Goal: Task Accomplishment & Management: Complete application form

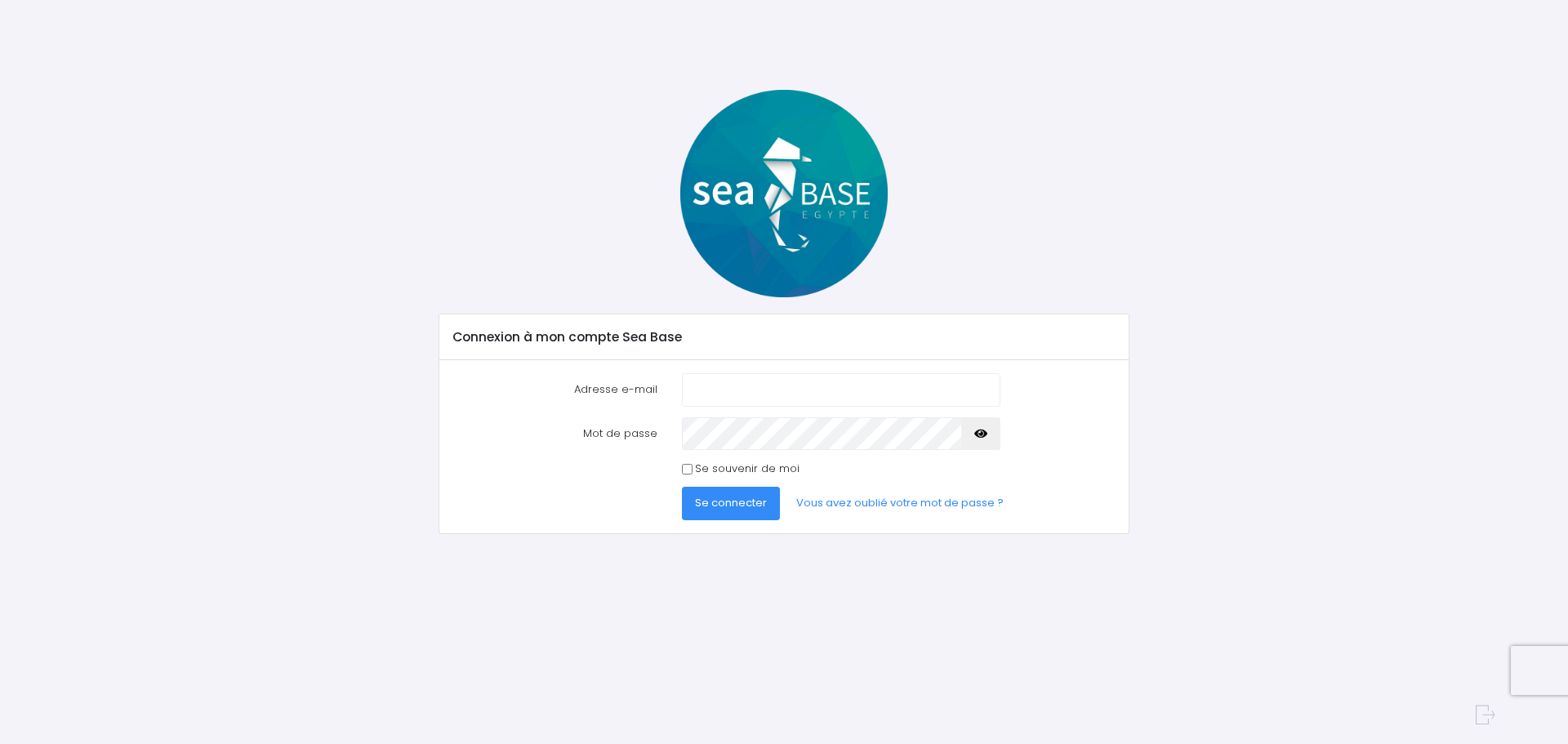
click at [754, 389] on input "Adresse e-mail" at bounding box center [840, 389] width 319 height 33
type input "[EMAIL_ADDRESS][DOMAIN_NAME]"
click at [682, 487] on button "Se connecter" at bounding box center [730, 503] width 98 height 33
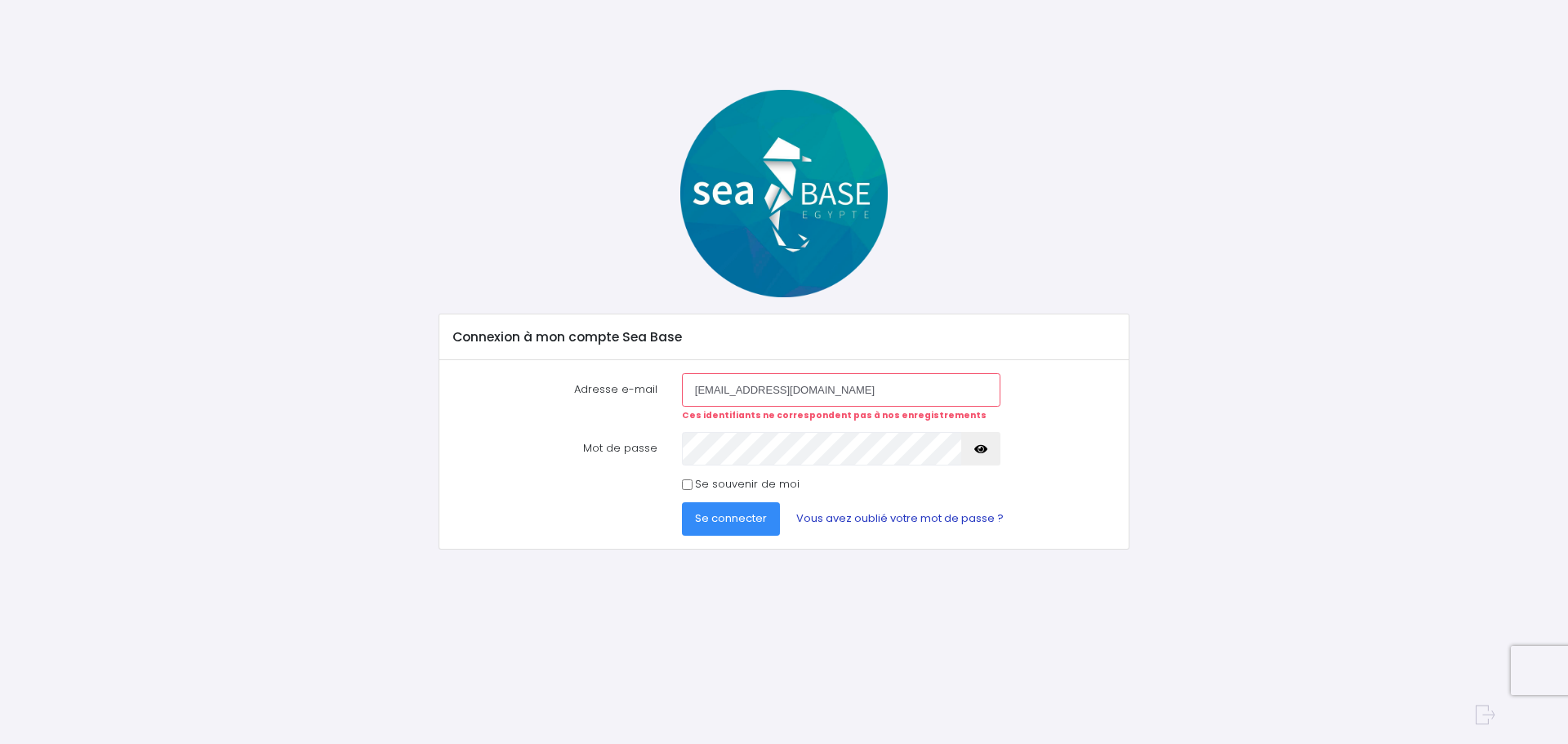
click at [839, 518] on link "Vous avez oublié votre mot de passe ?" at bounding box center [900, 518] width 233 height 33
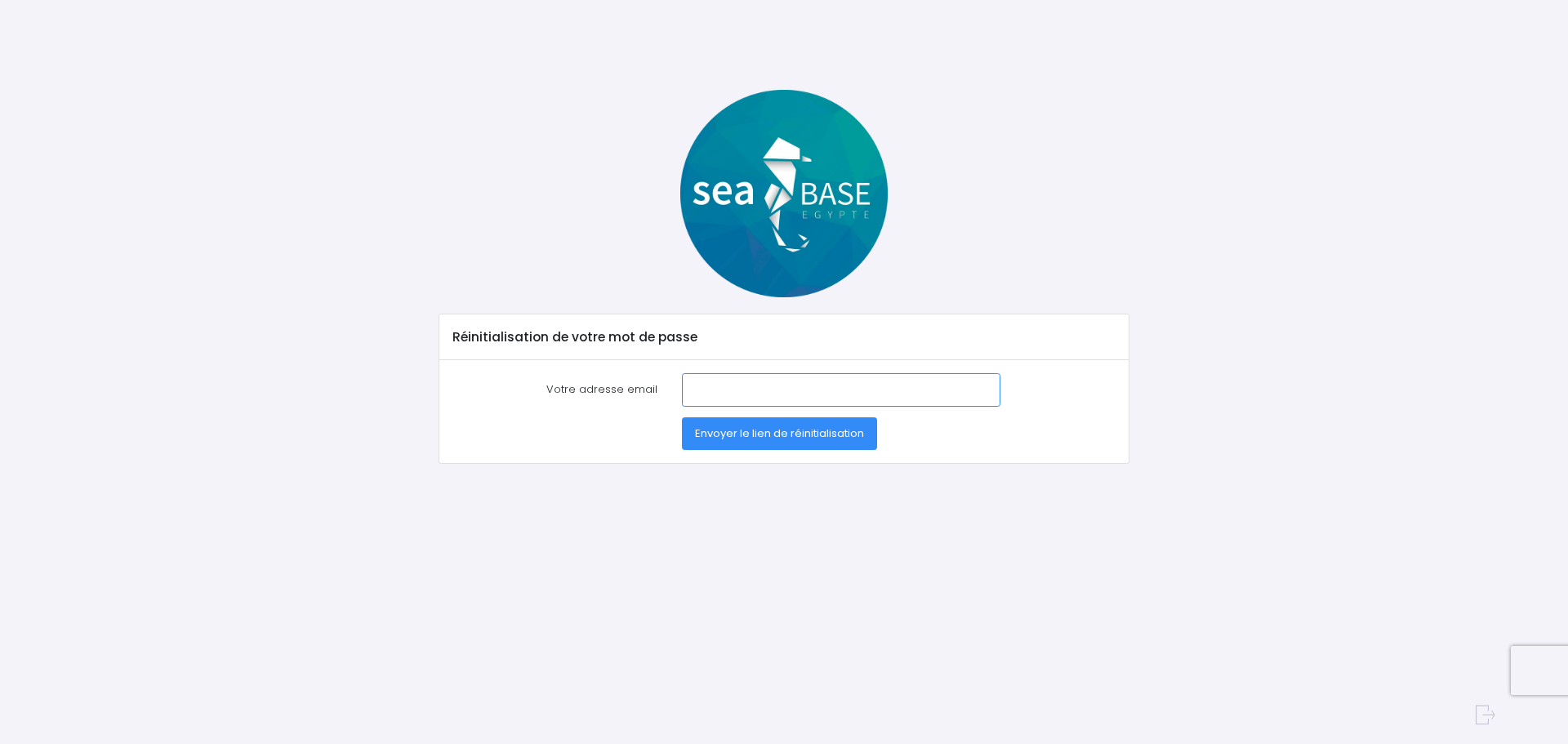
click at [744, 395] on input "Votre adresse email" at bounding box center [840, 389] width 319 height 33
type input "olivier.ponge@gmail.com"
click at [729, 434] on span "Envoyer le lien de réinitialisation" at bounding box center [779, 434] width 169 height 16
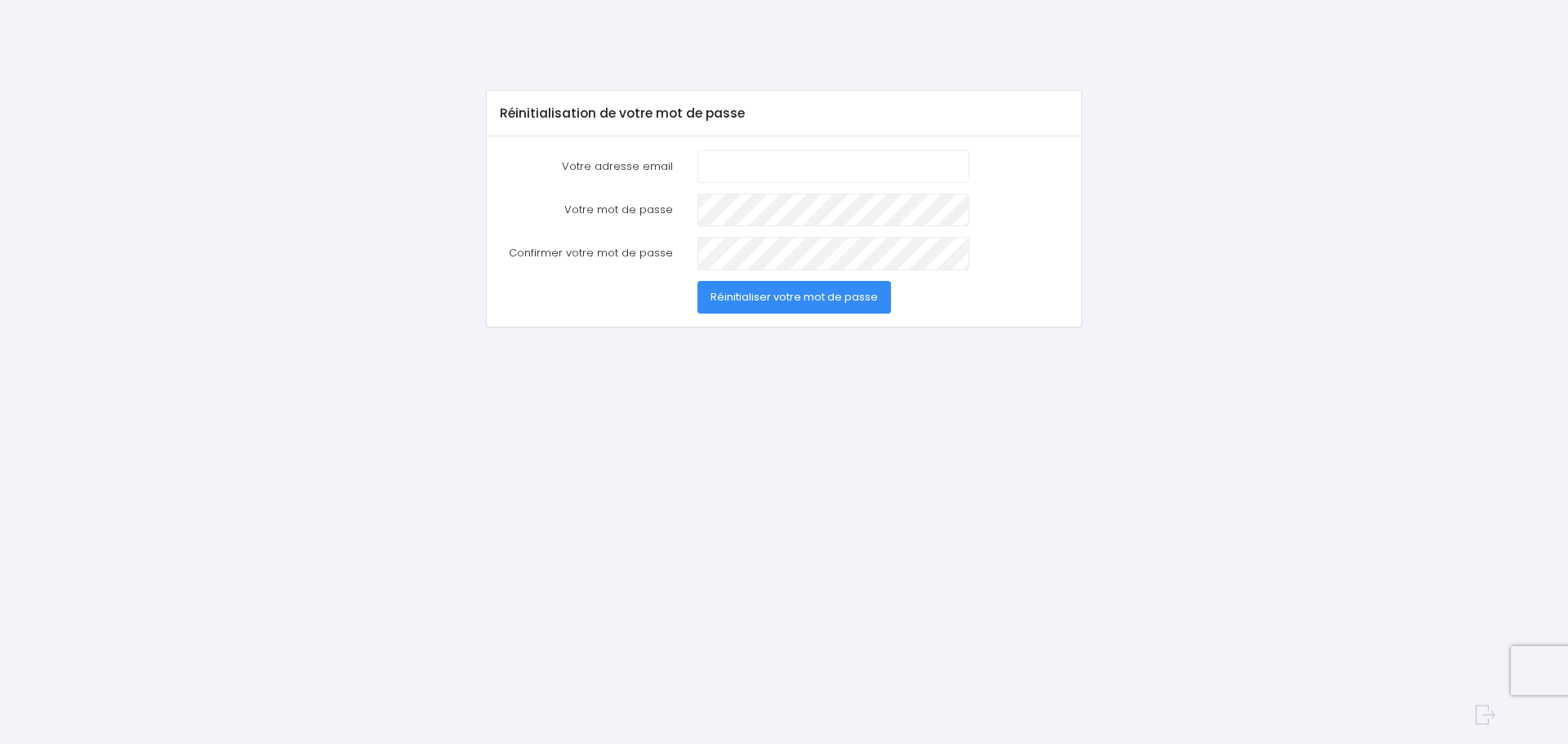
click at [730, 161] on input "Votre adresse email" at bounding box center [833, 166] width 272 height 33
type input "[EMAIL_ADDRESS][DOMAIN_NAME]"
click at [698, 281] on button "Réinitialiser votre mot de passe" at bounding box center [794, 297] width 194 height 33
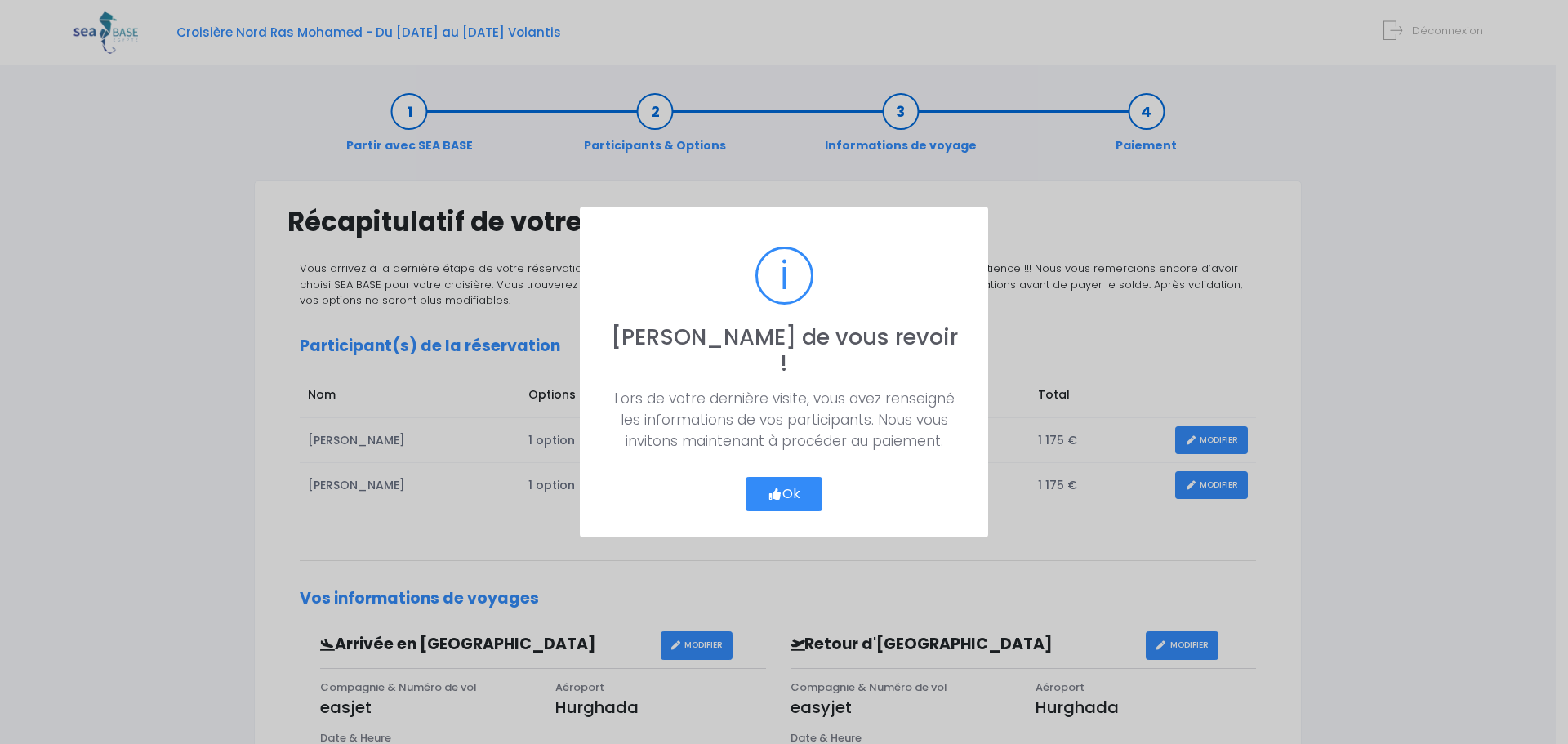
click at [797, 478] on button "Ok" at bounding box center [784, 494] width 77 height 34
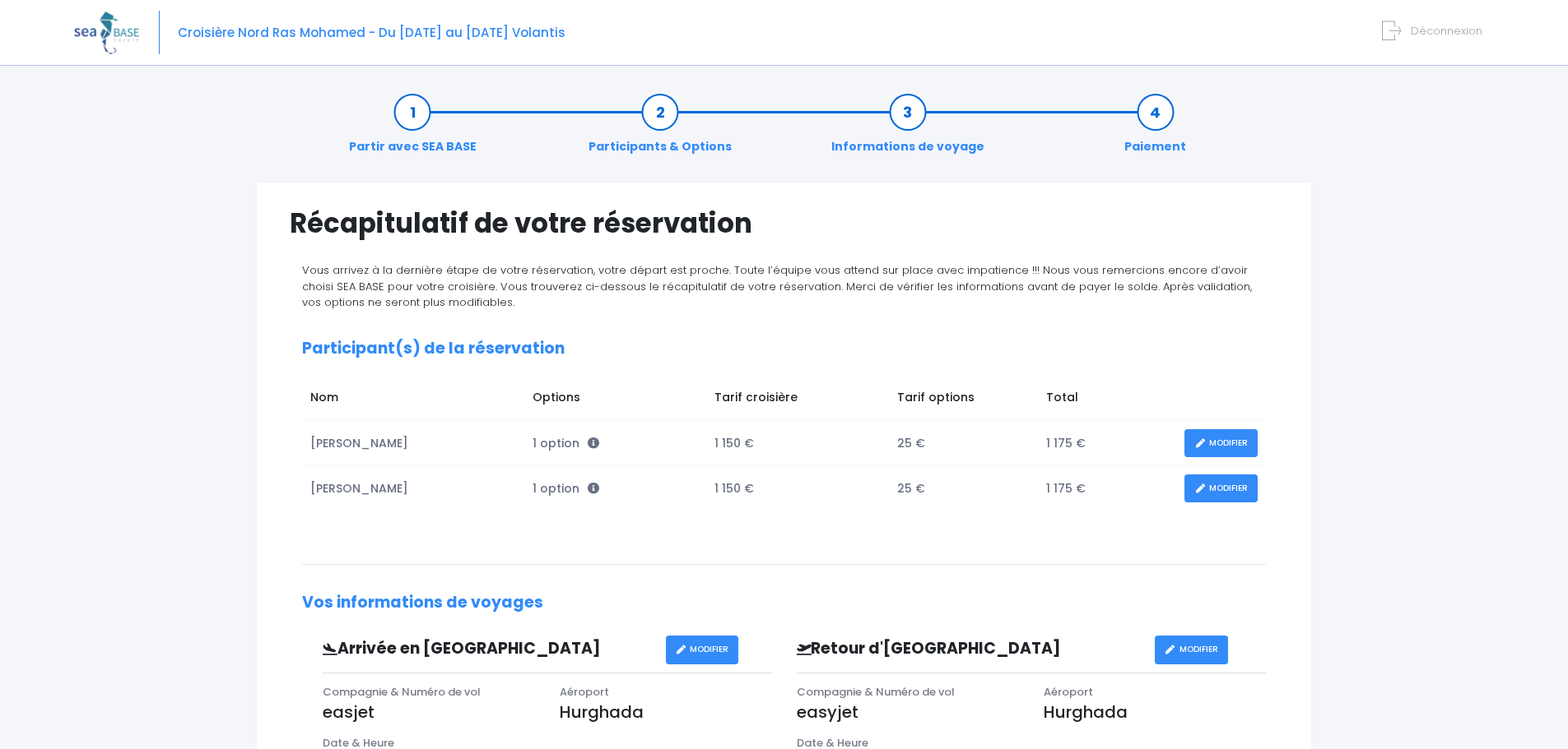
scroll to position [110, 0]
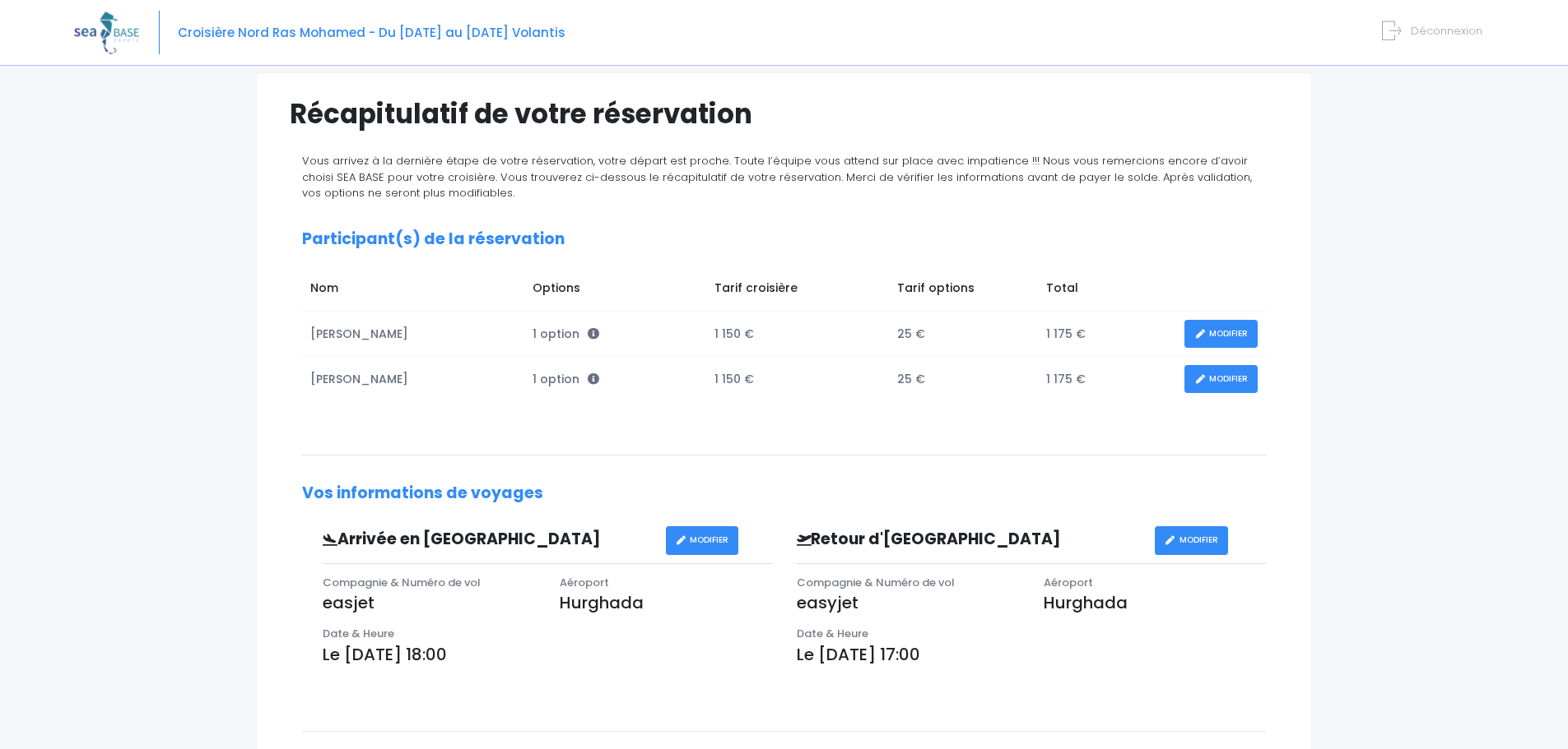
click at [1228, 329] on link "MODIFIER" at bounding box center [1220, 334] width 73 height 28
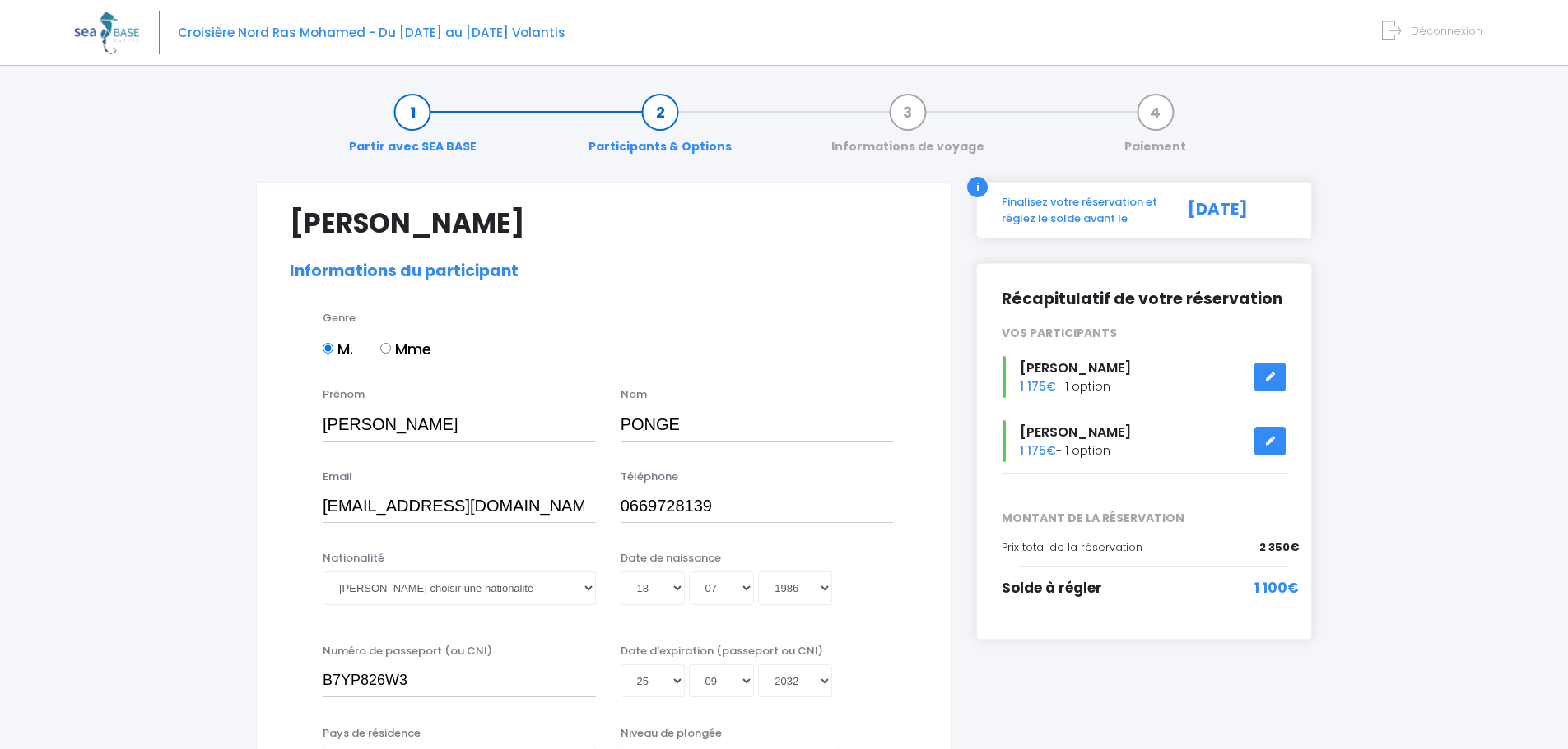
select select "N3"
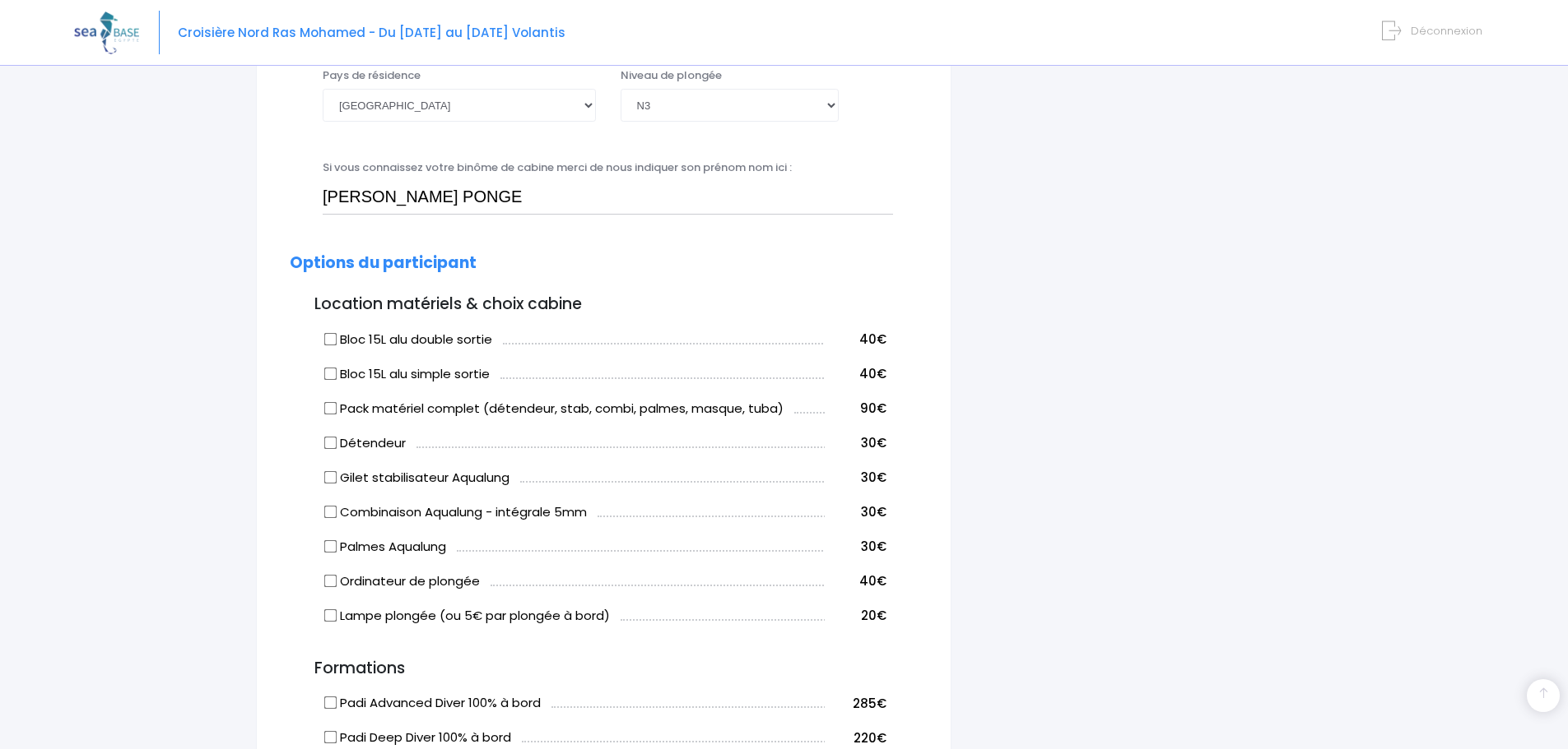
scroll to position [768, 0]
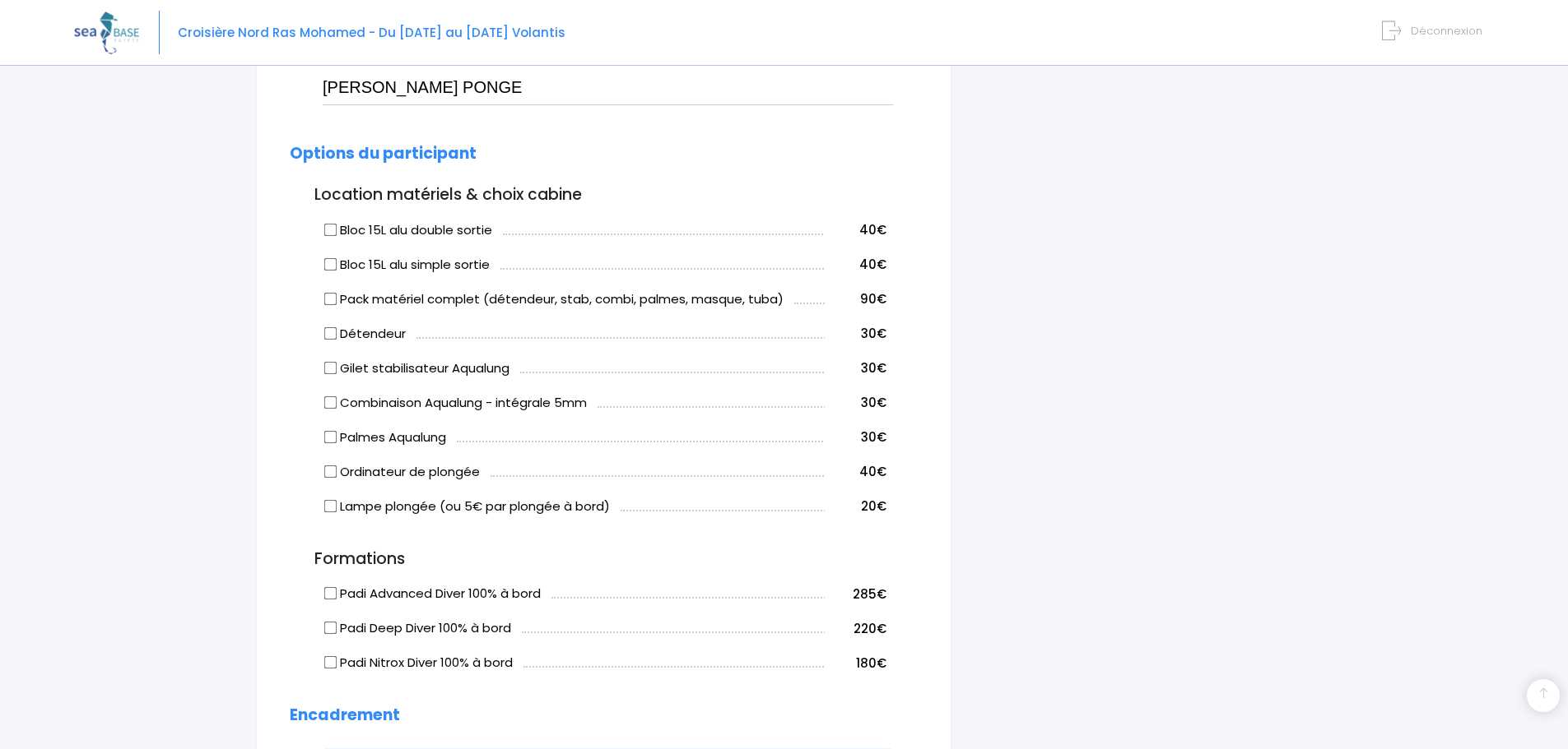
click at [333, 262] on input "Bloc 15L alu simple sortie" at bounding box center [331, 264] width 13 height 13
click at [327, 262] on input "Bloc 15L alu simple sortie" at bounding box center [331, 264] width 13 height 13
click at [329, 264] on input "Bloc 15L alu simple sortie" at bounding box center [331, 264] width 13 height 13
checkbox input "true"
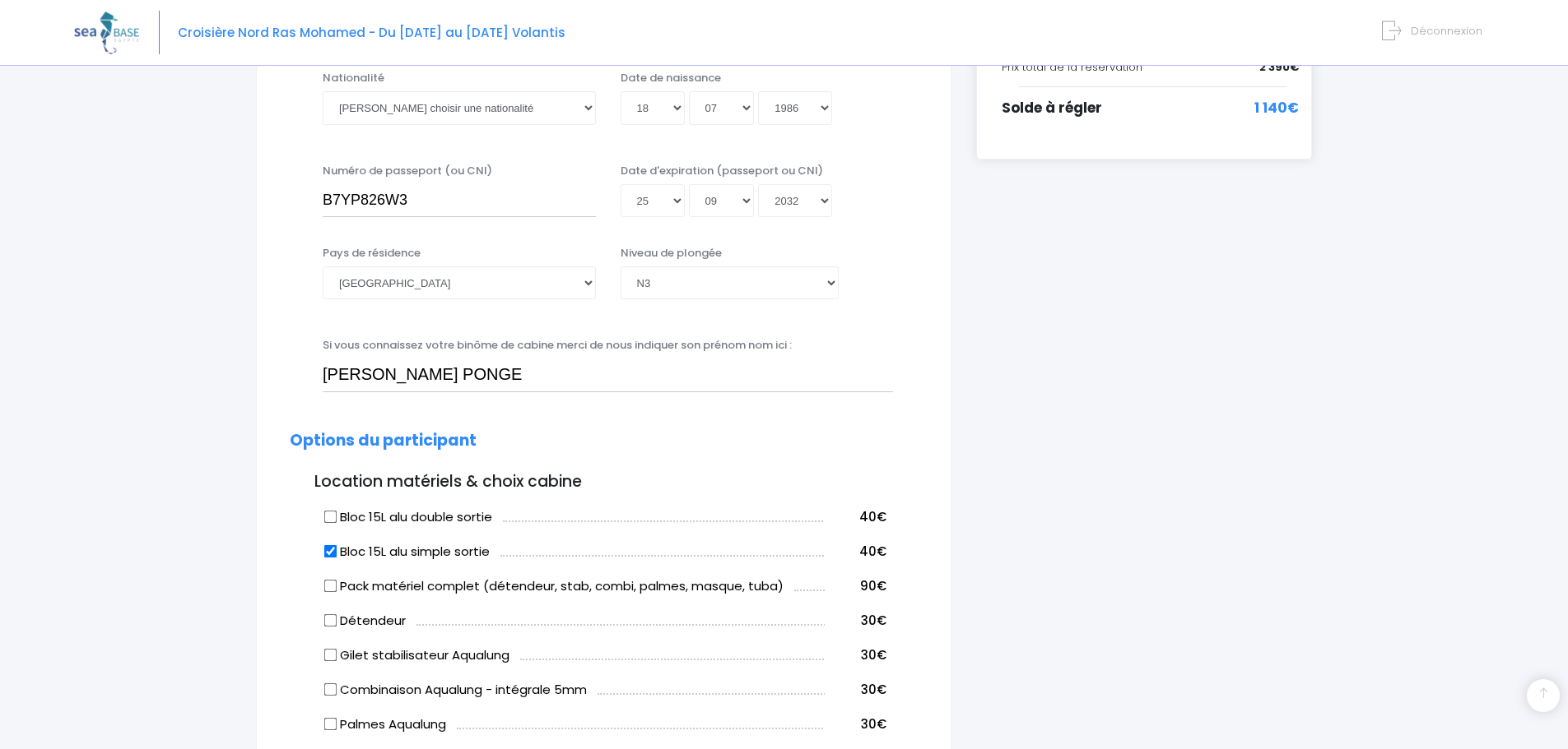
scroll to position [483, 0]
click at [832, 280] on select "Veuillez choisir un niveau de plongée Non plongeur Junior OW diver Adventure OW…" at bounding box center [730, 280] width 218 height 33
click at [833, 280] on select "Veuillez choisir un niveau de plongée Non plongeur Junior OW diver Adventure OW…" at bounding box center [730, 280] width 218 height 33
select select "N2"
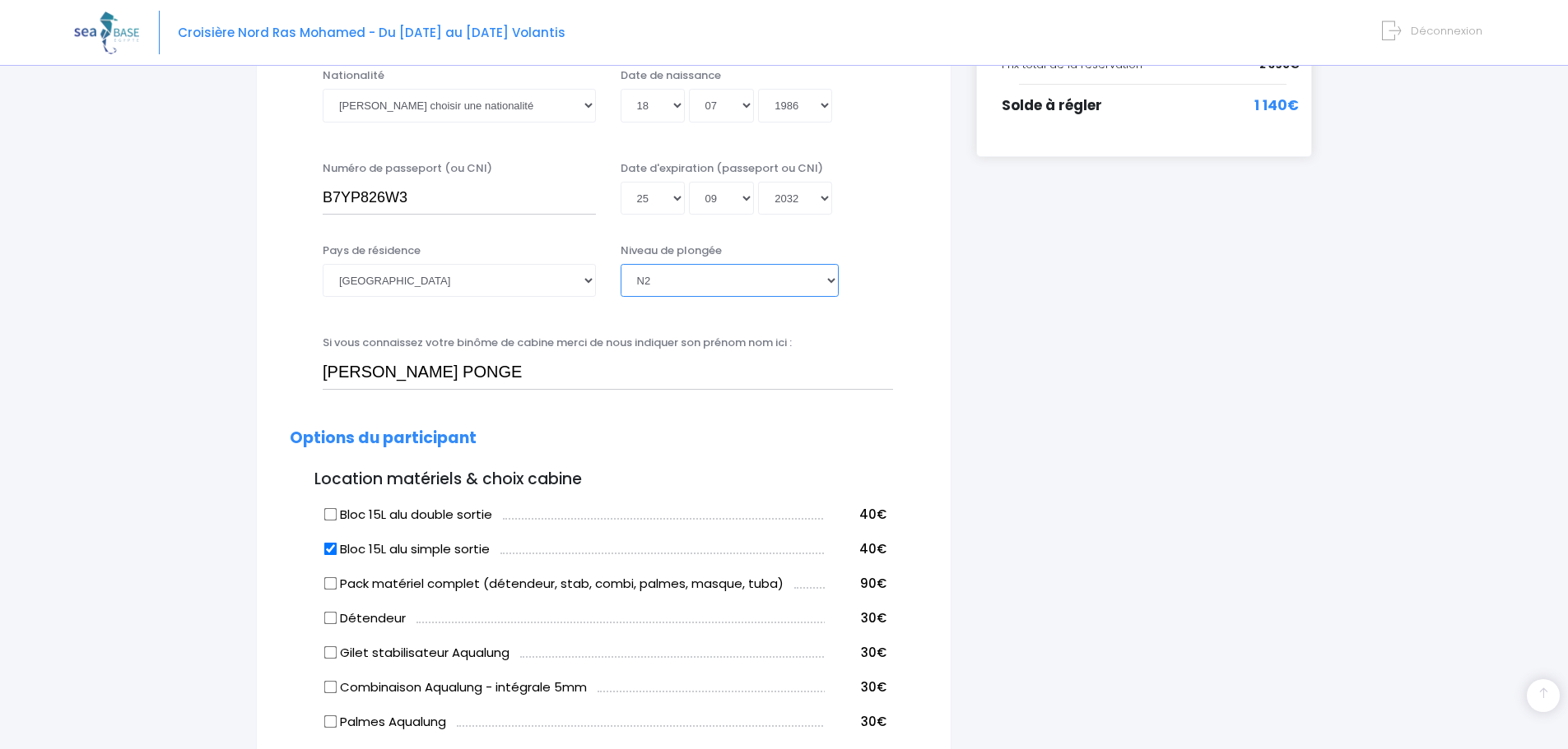
click at [621, 264] on select "Veuillez choisir un niveau de plongée Non plongeur Junior OW diver Adventure OW…" at bounding box center [730, 280] width 218 height 33
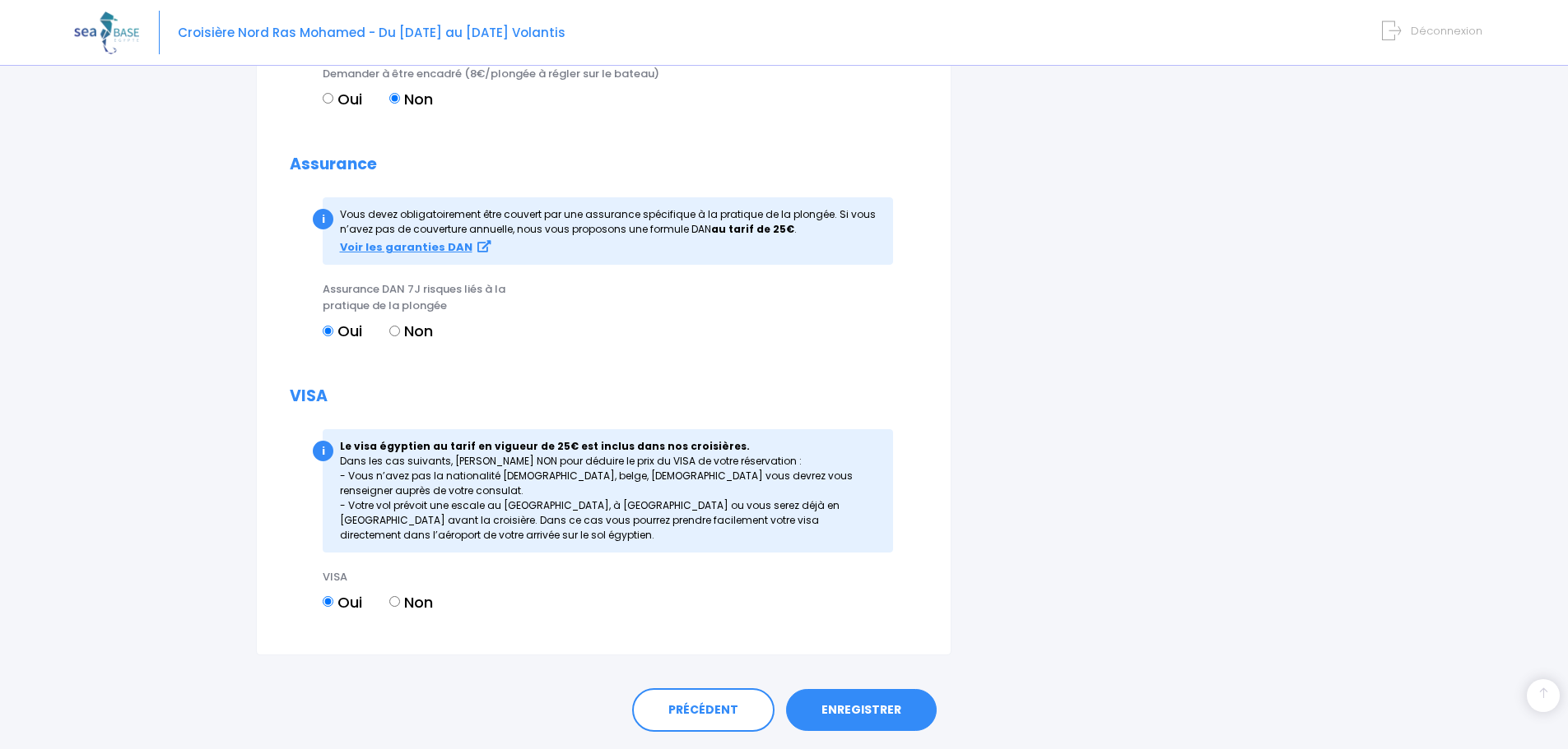
scroll to position [1579, 0]
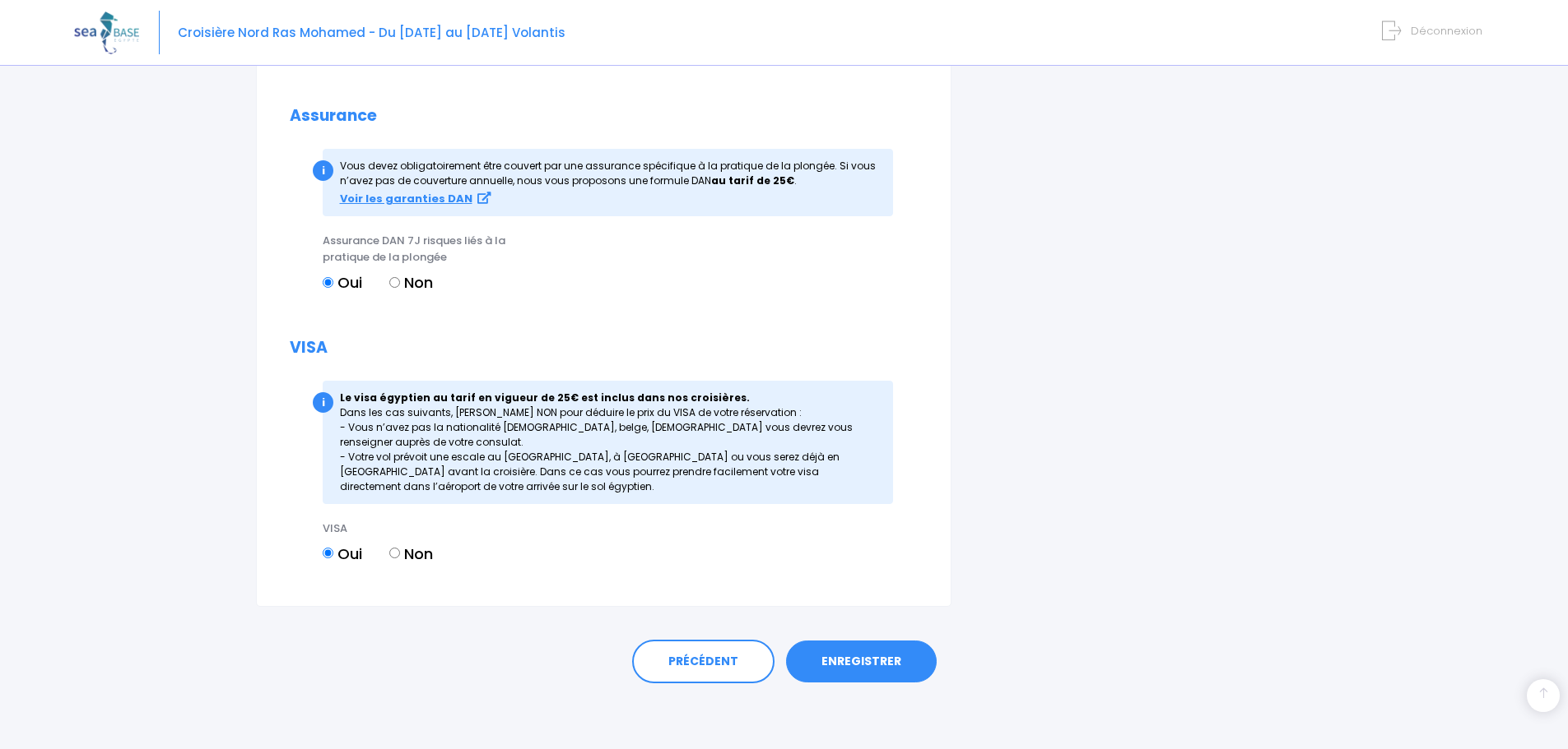
click at [843, 666] on link "ENREGISTRER" at bounding box center [861, 662] width 151 height 43
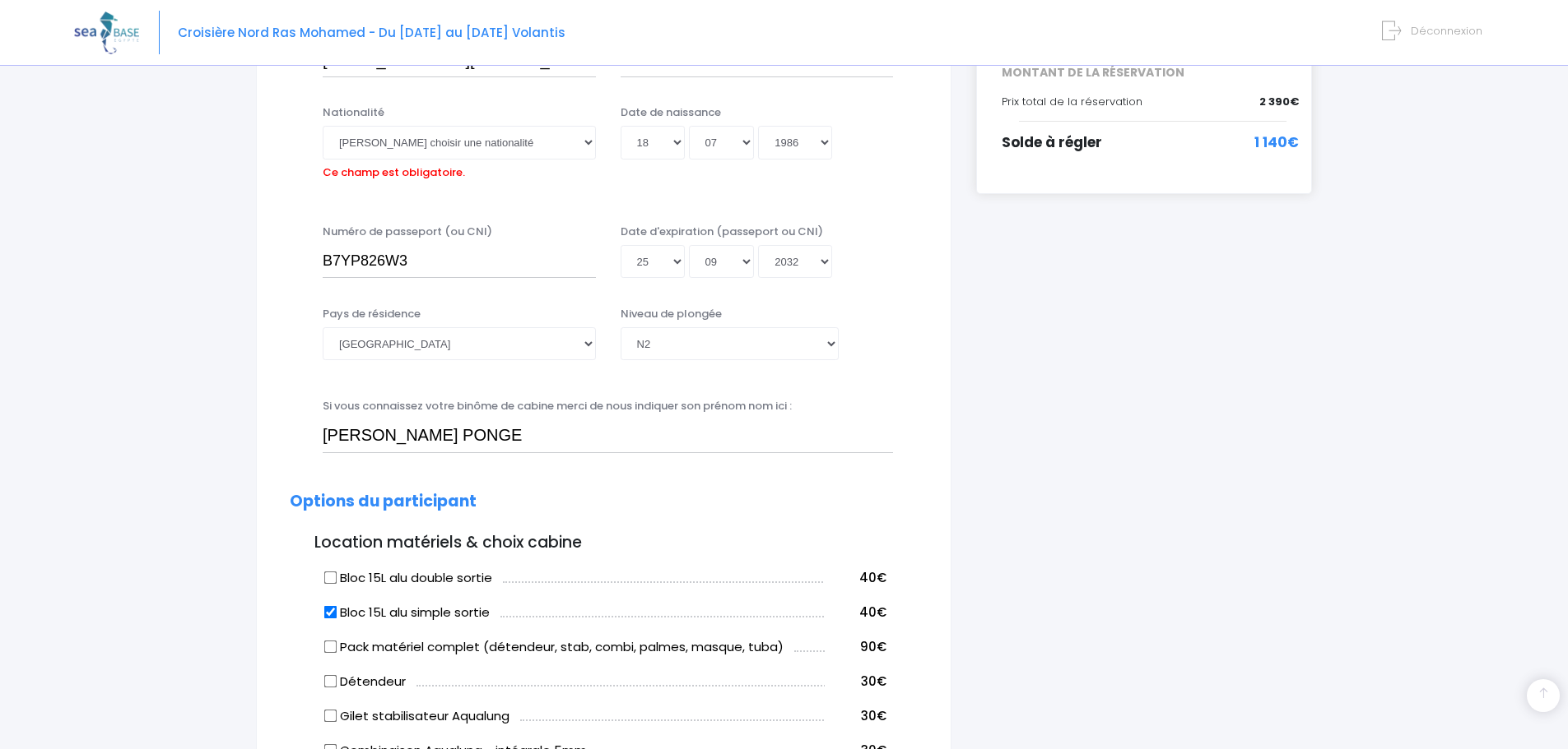
scroll to position [407, 0]
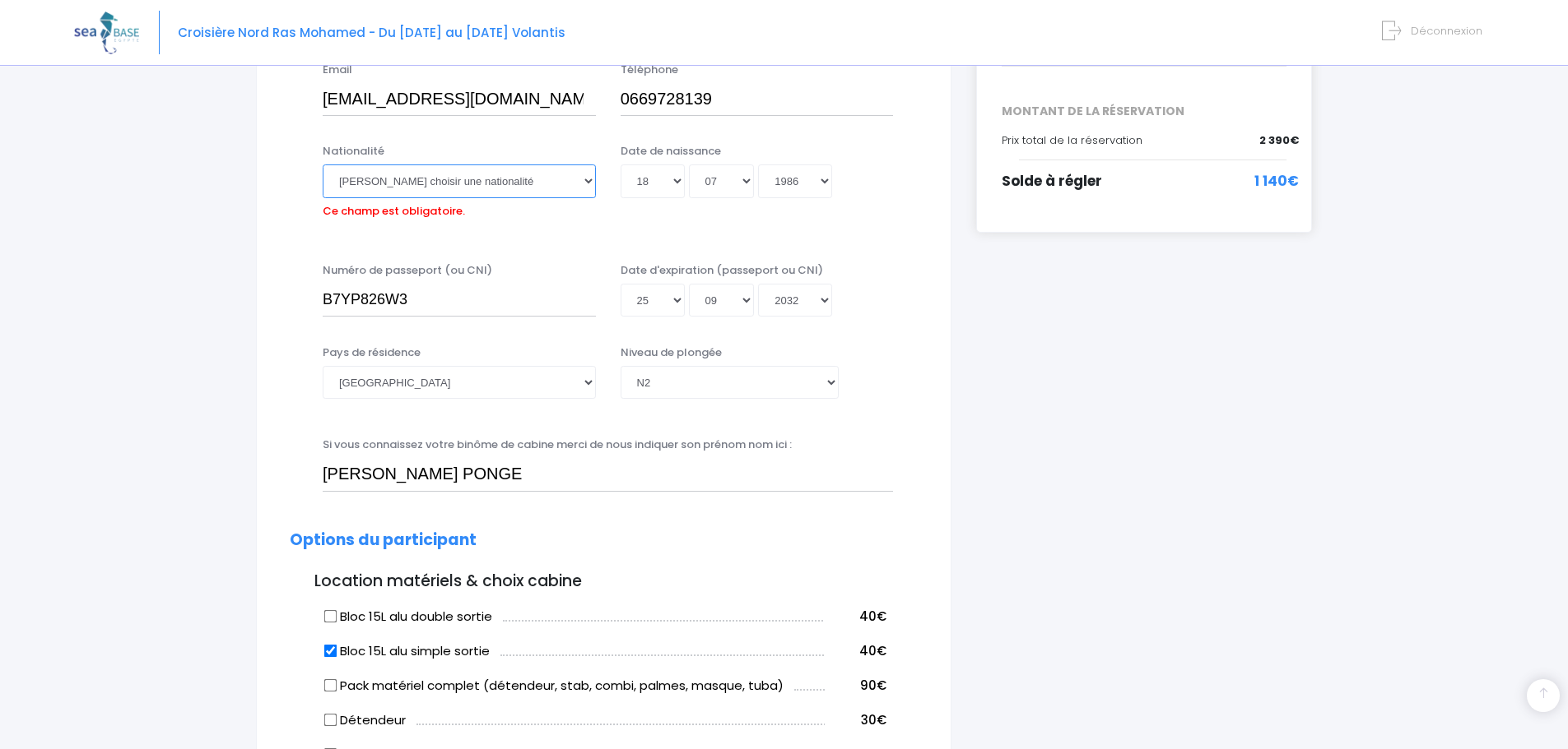
click at [590, 181] on select "Veuillez choisir une nationalité Afghane Albanaise Algerienne Allemande America…" at bounding box center [460, 181] width 273 height 33
select select "Française"
click at [323, 165] on select "Veuillez choisir une nationalité Afghane Albanaise Algerienne Allemande America…" at bounding box center [460, 181] width 273 height 33
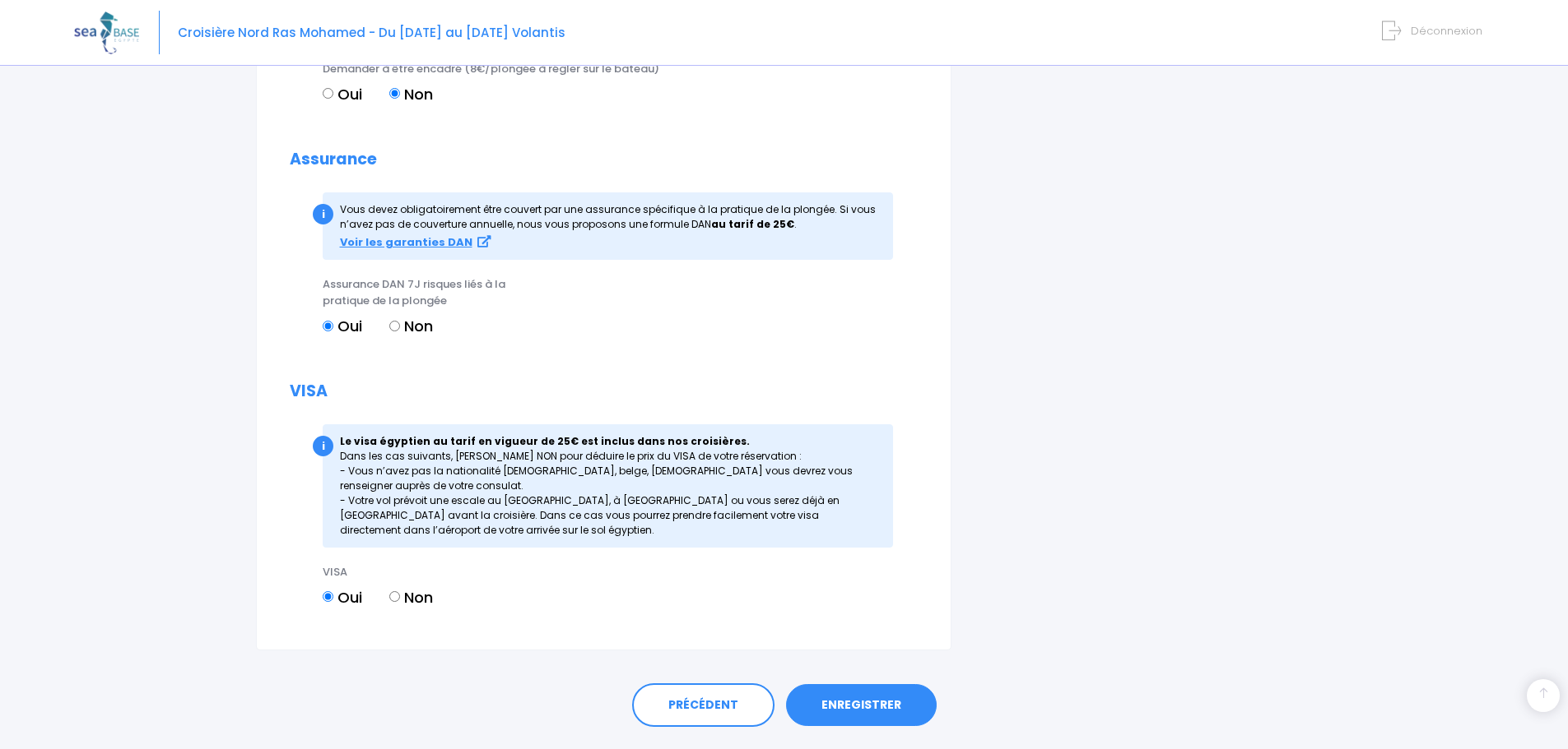
scroll to position [1579, 0]
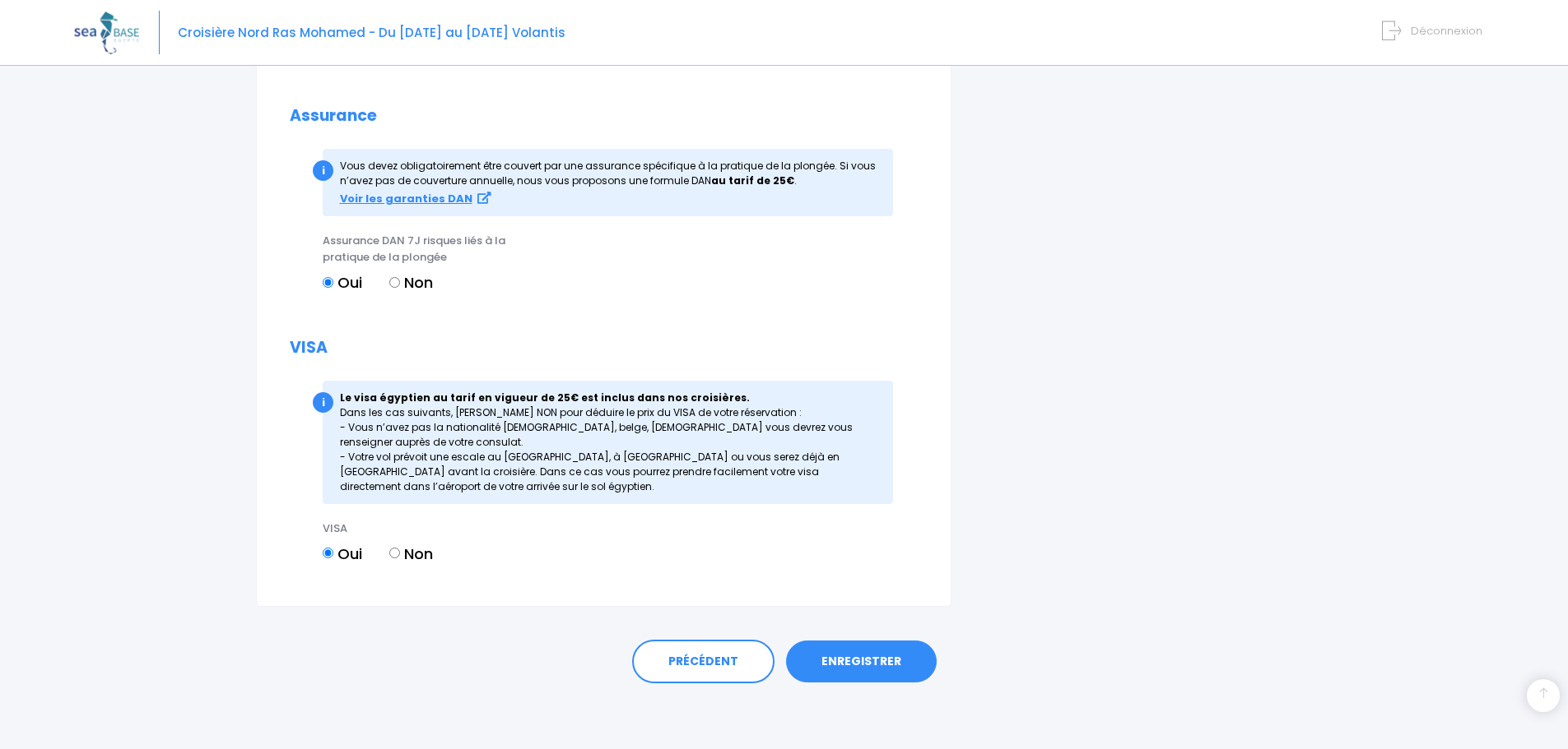
click at [851, 661] on link "ENREGISTRER" at bounding box center [861, 662] width 151 height 43
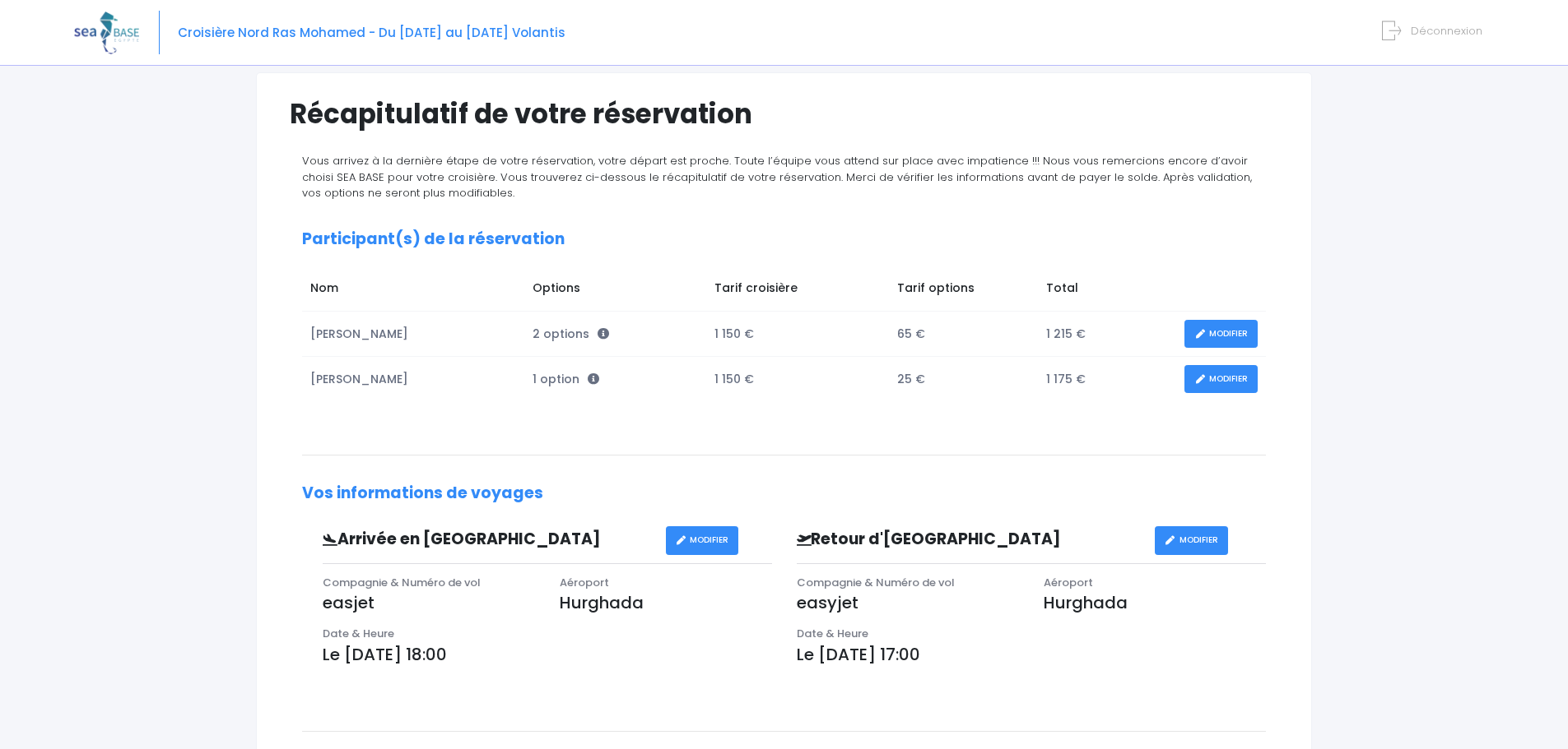
scroll to position [220, 0]
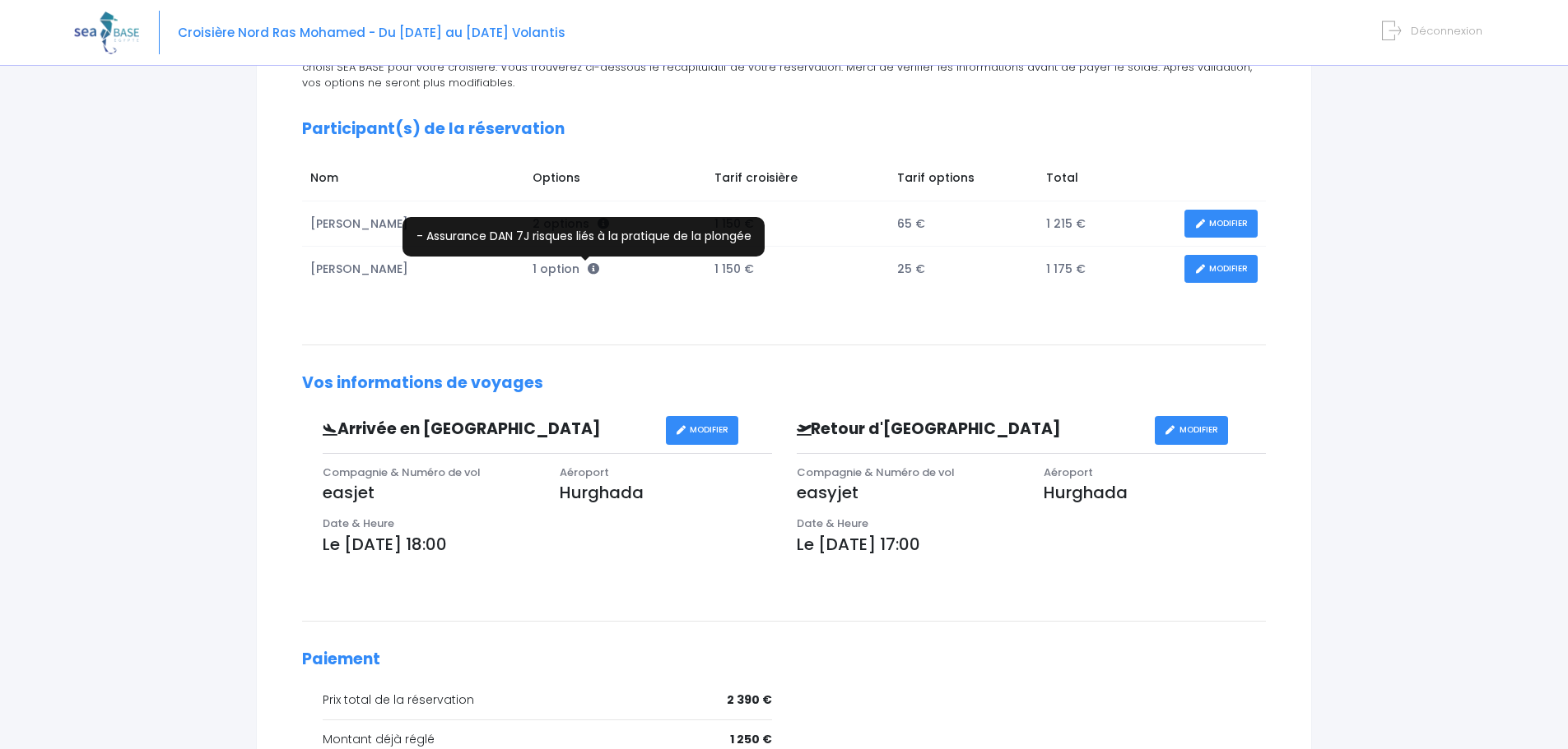
click at [587, 269] on icon at bounding box center [593, 269] width 11 height 11
click at [587, 270] on icon at bounding box center [593, 269] width 11 height 11
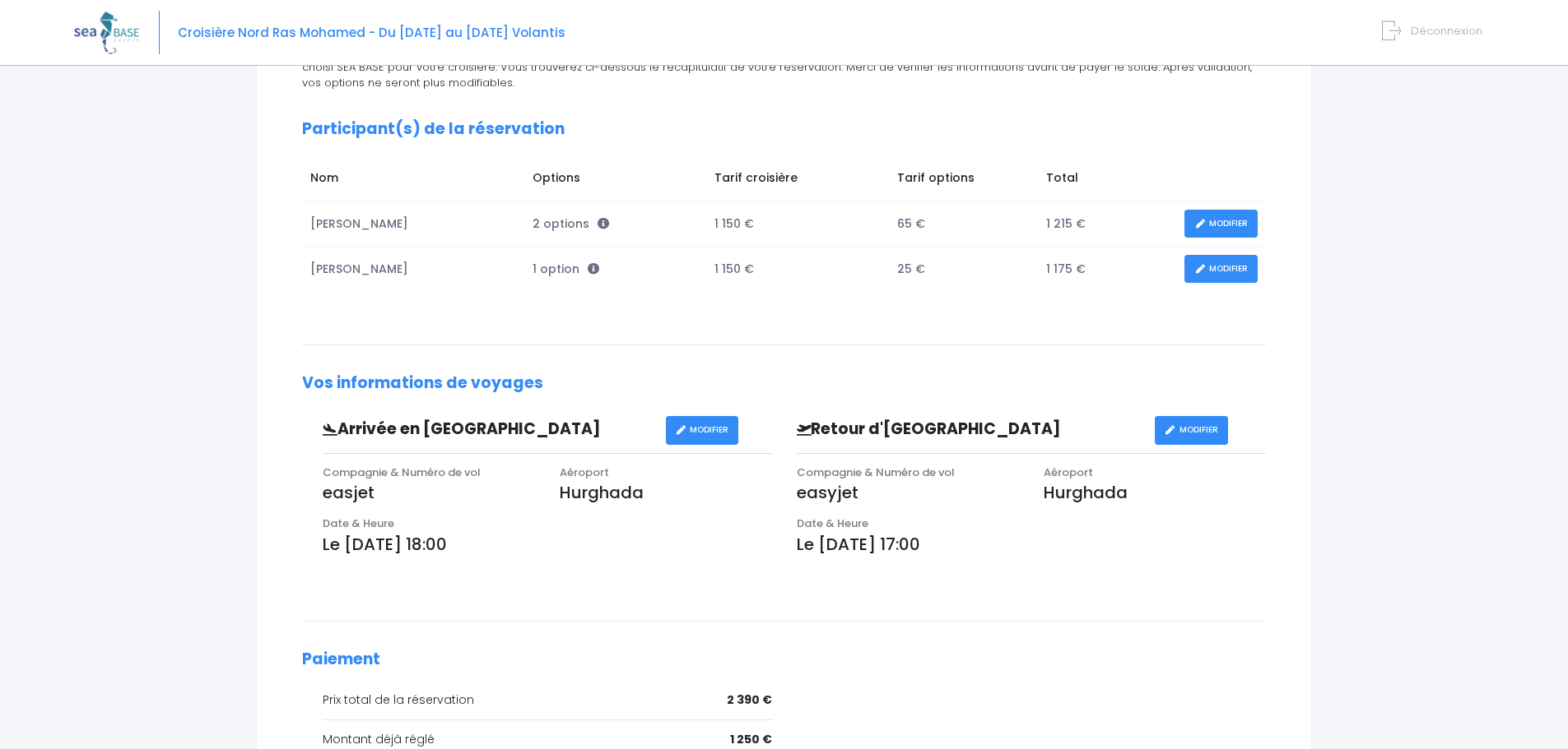
click at [1223, 271] on link "MODIFIER" at bounding box center [1220, 269] width 73 height 28
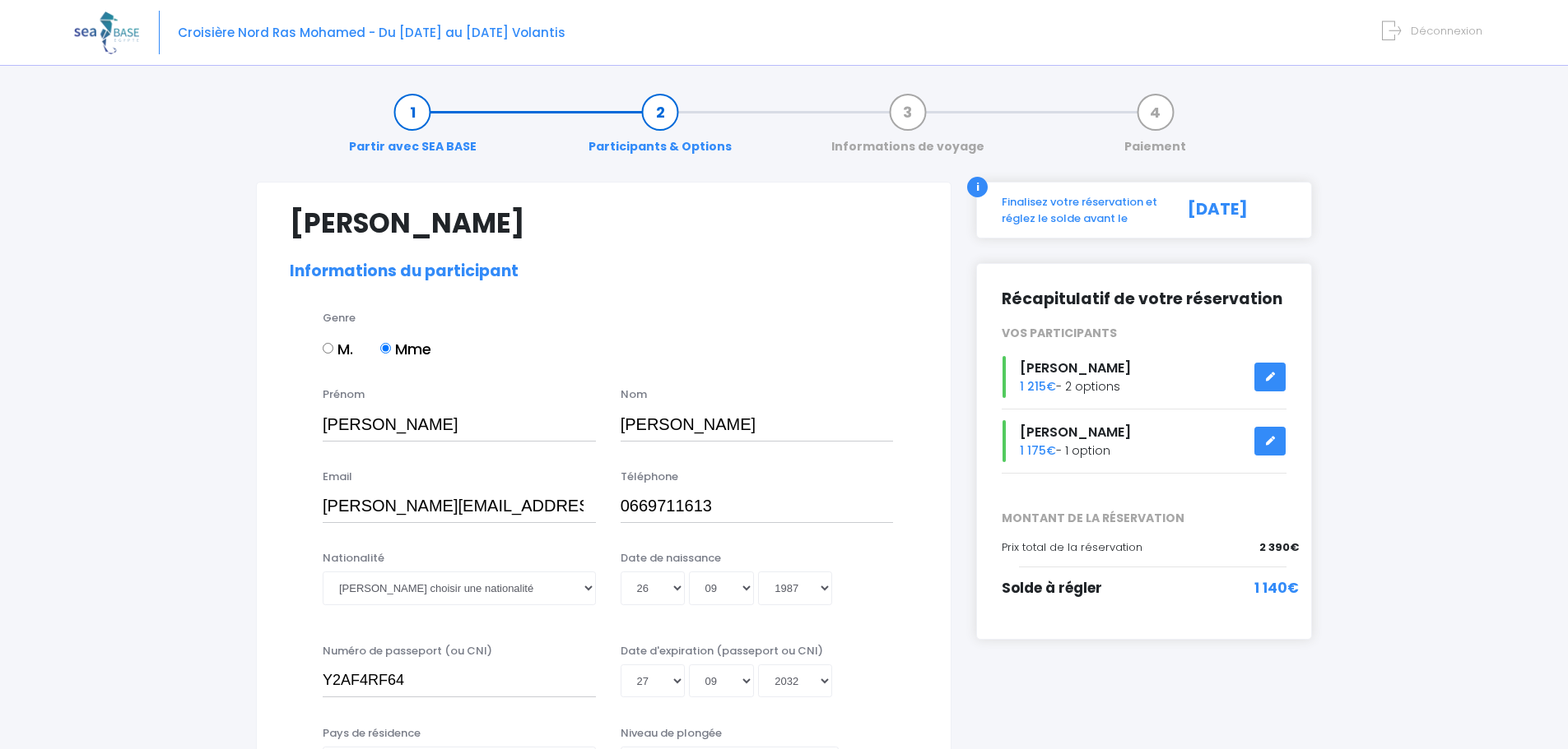
select select "N2"
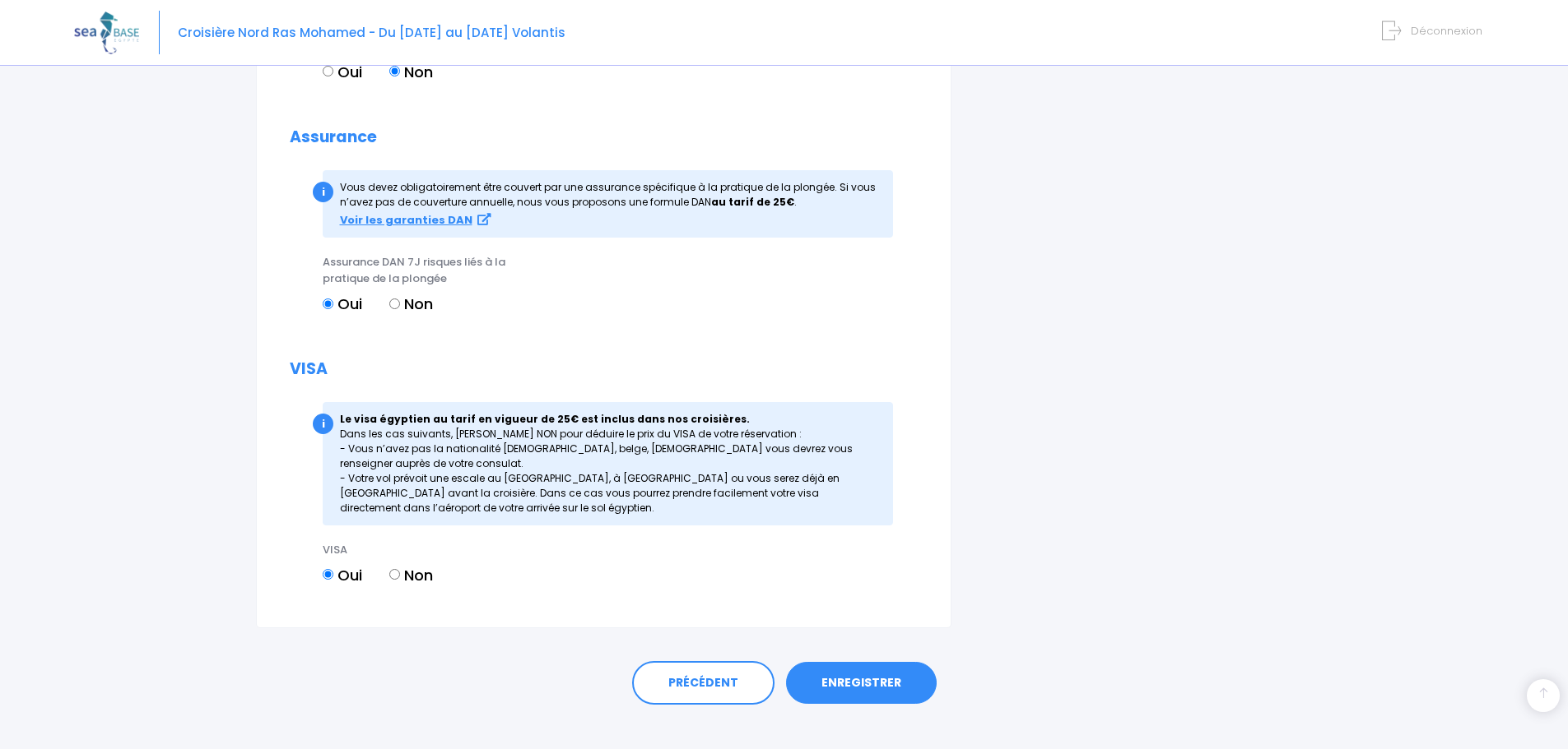
scroll to position [1579, 0]
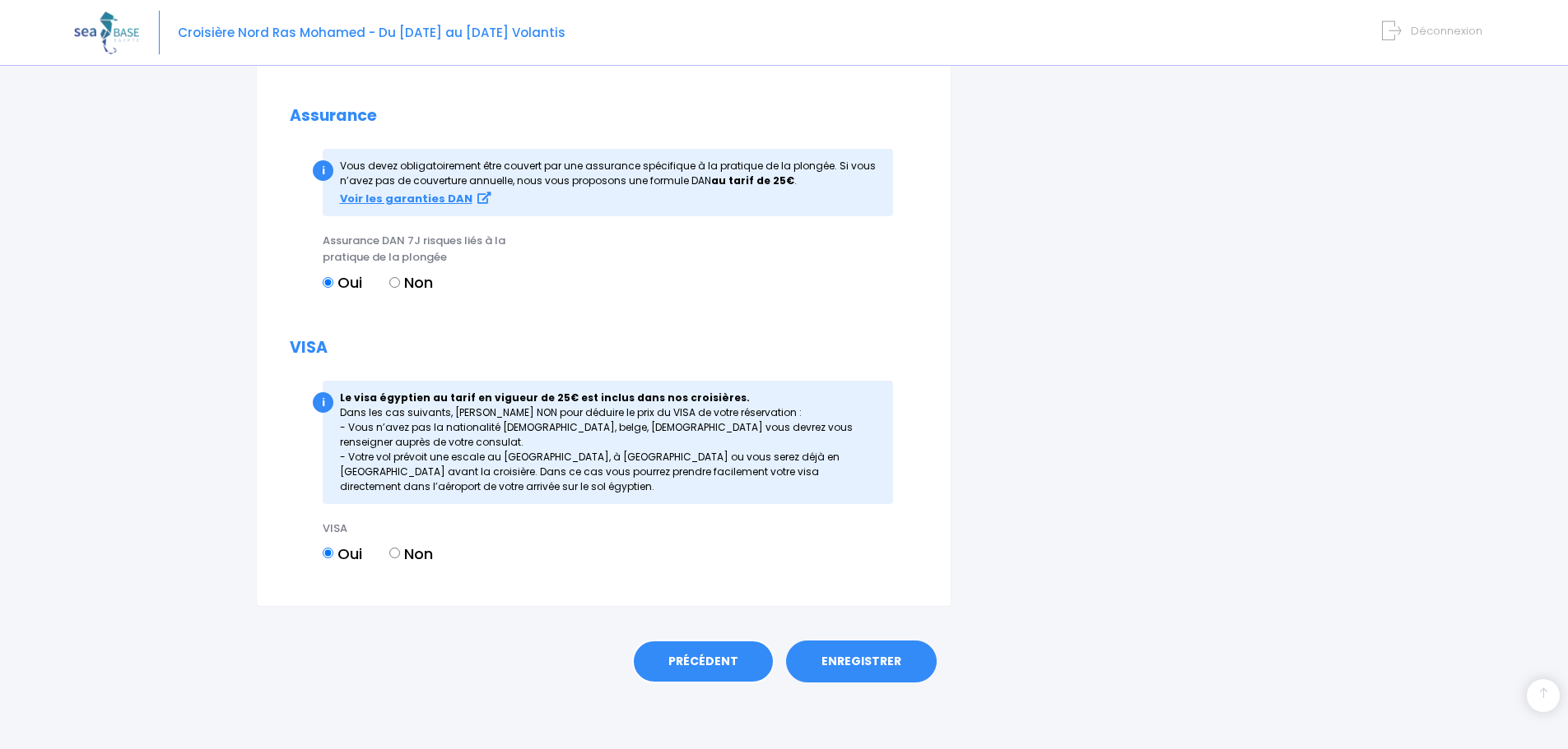
click at [668, 658] on link "PRÉCÉDENT" at bounding box center [703, 662] width 142 height 45
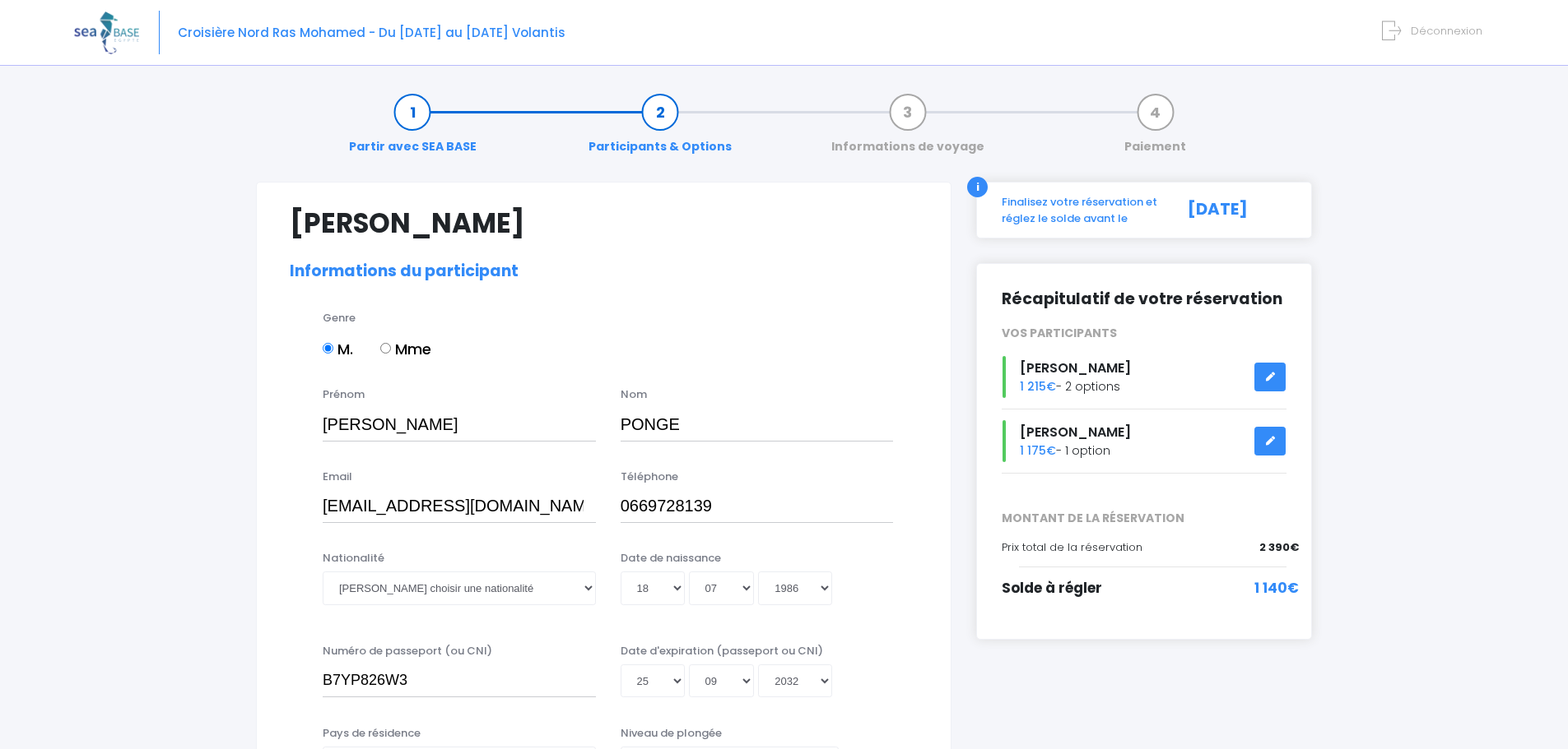
select select "N2"
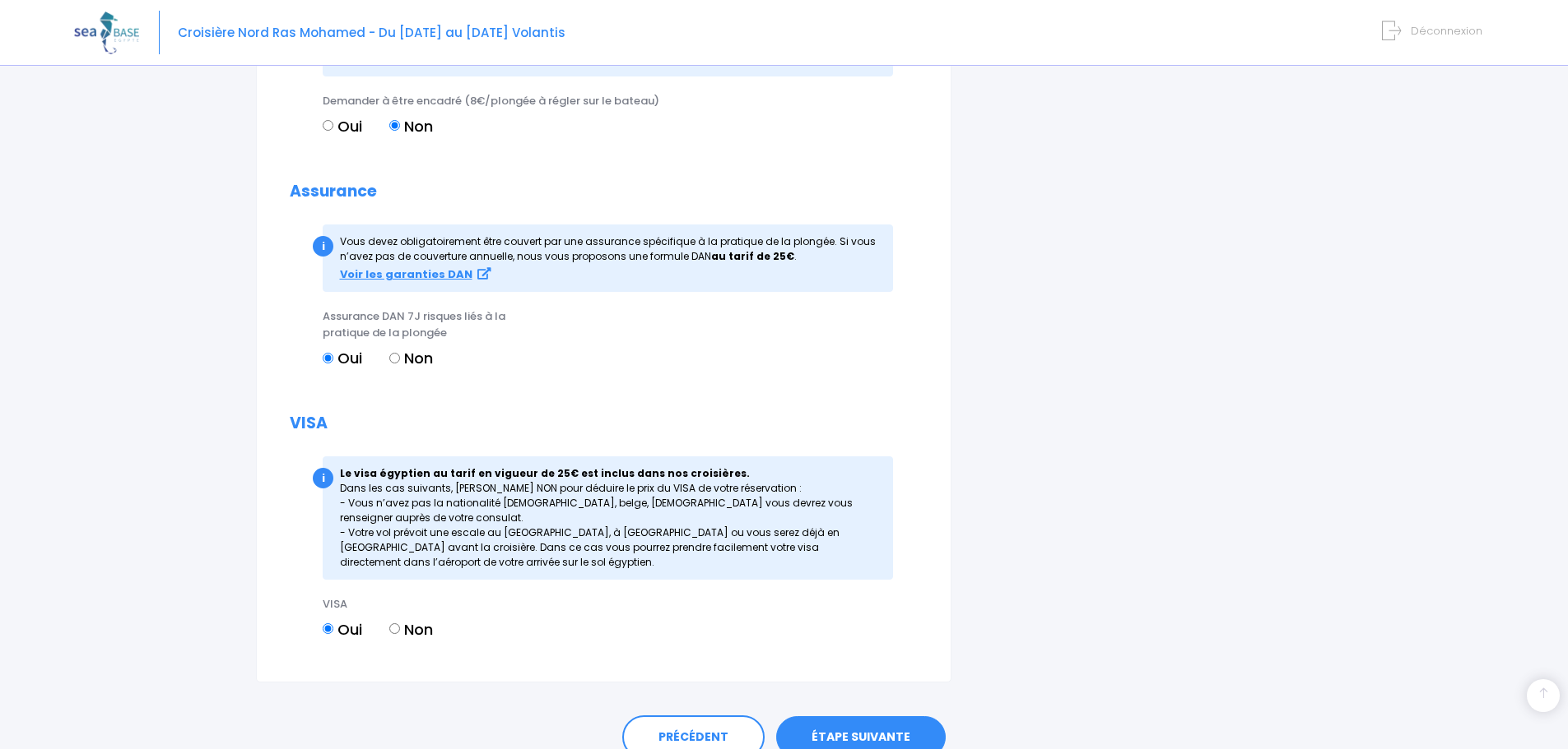
scroll to position [1579, 0]
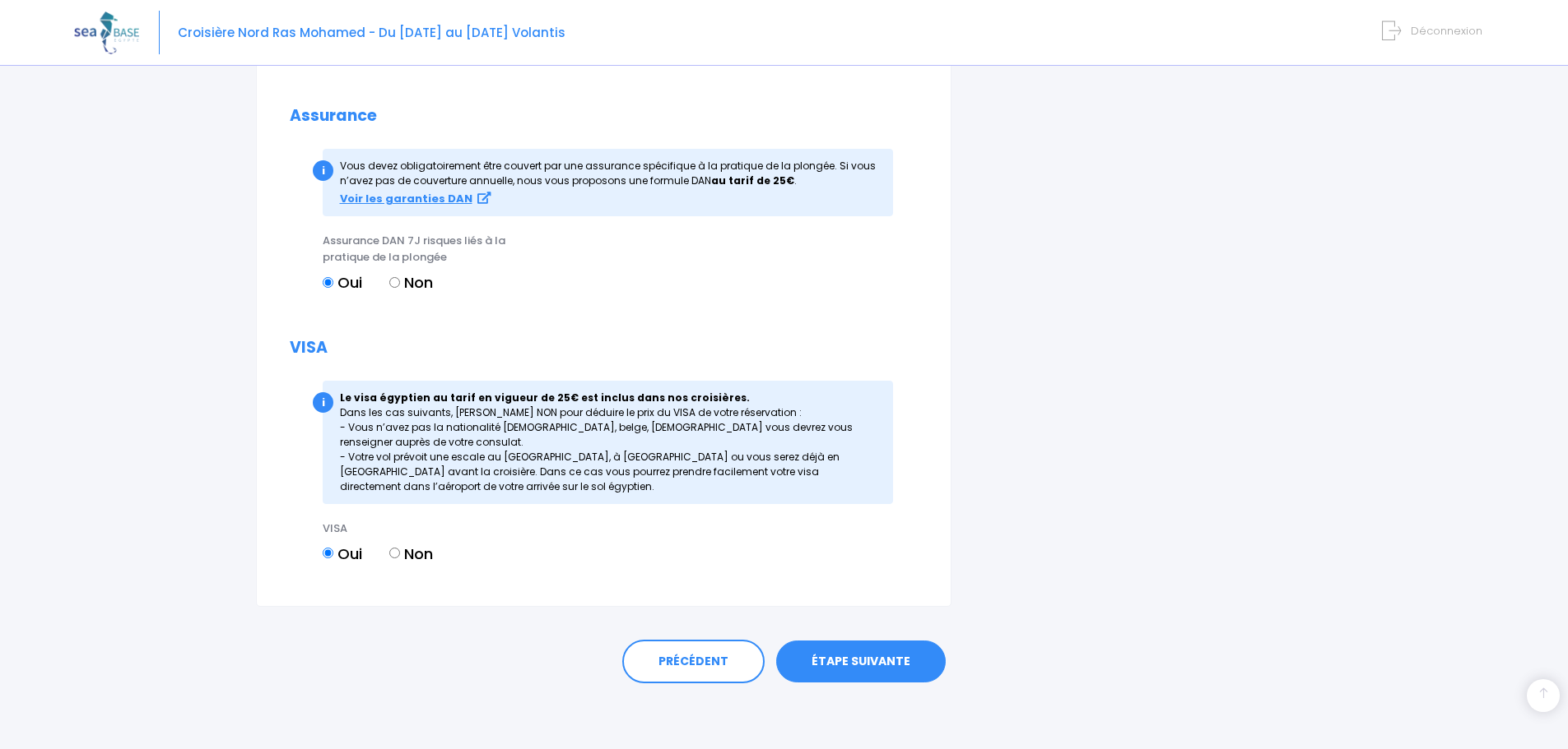
click at [842, 668] on link "ÉTAPE SUIVANTE" at bounding box center [860, 662] width 170 height 43
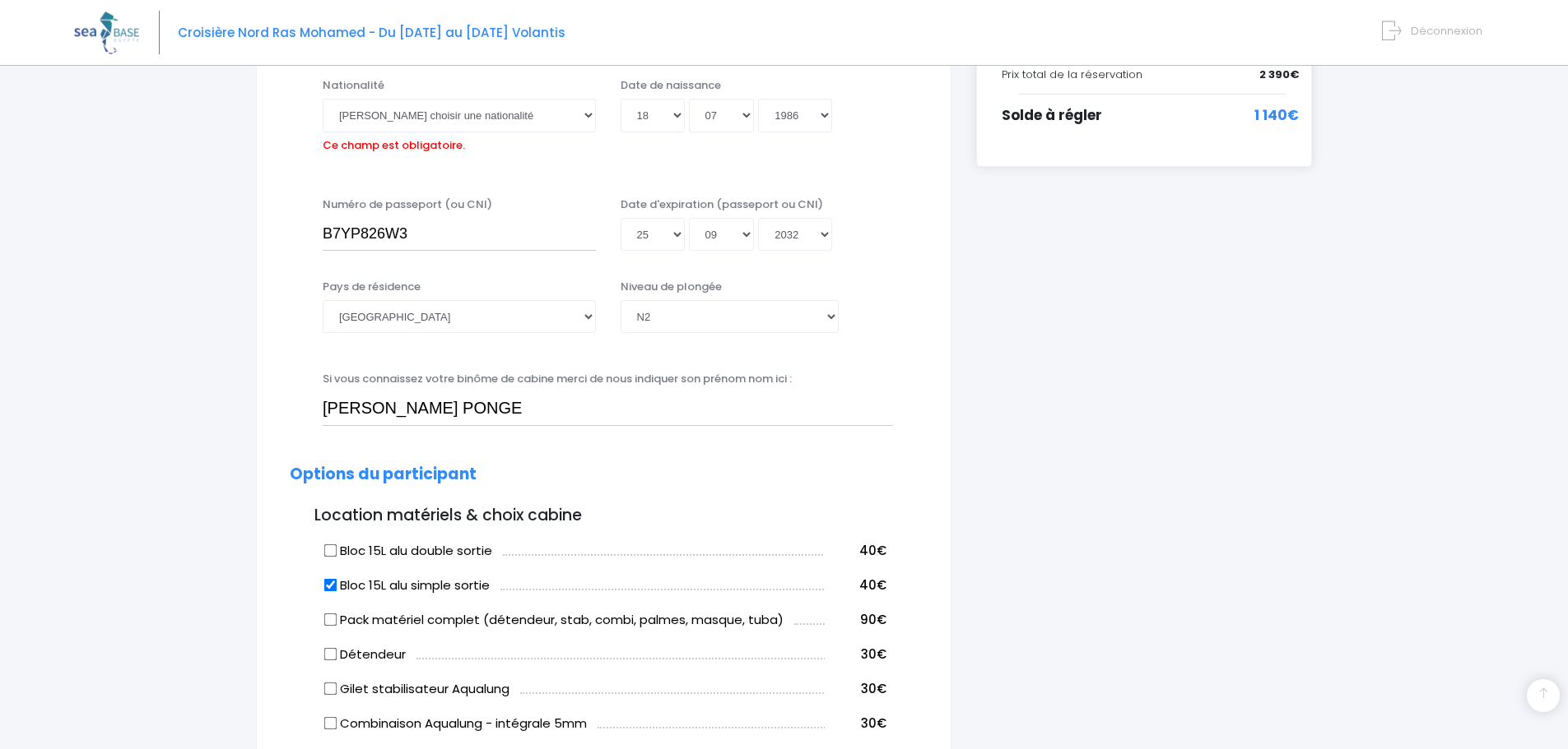
scroll to position [407, 0]
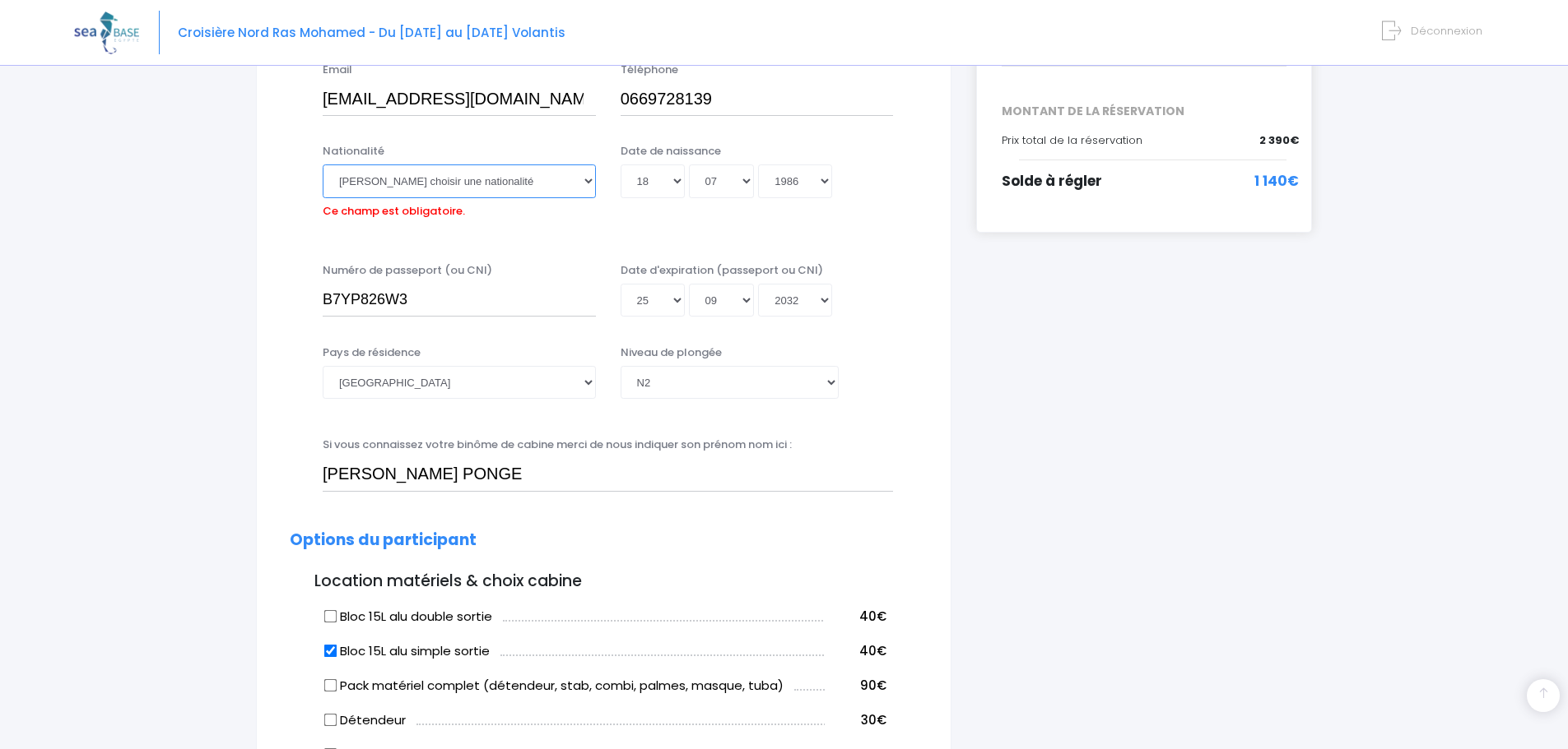
click at [426, 178] on select "Veuillez choisir une nationalité Afghane Albanaise Algerienne Allemande America…" at bounding box center [460, 181] width 273 height 33
select select "Française"
click at [323, 165] on select "Veuillez choisir une nationalité Afghane Albanaise Algerienne Allemande America…" at bounding box center [460, 181] width 273 height 33
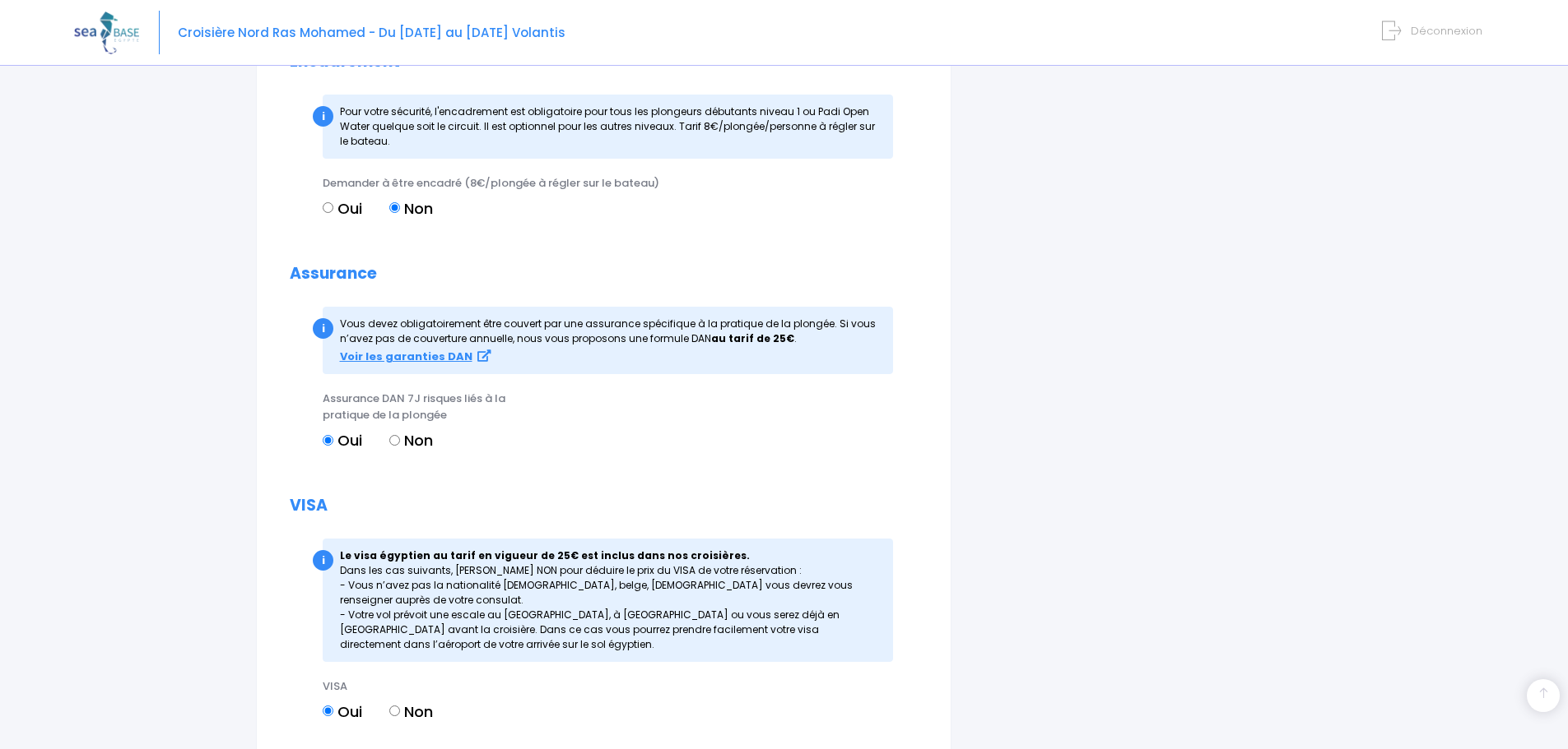
scroll to position [1579, 0]
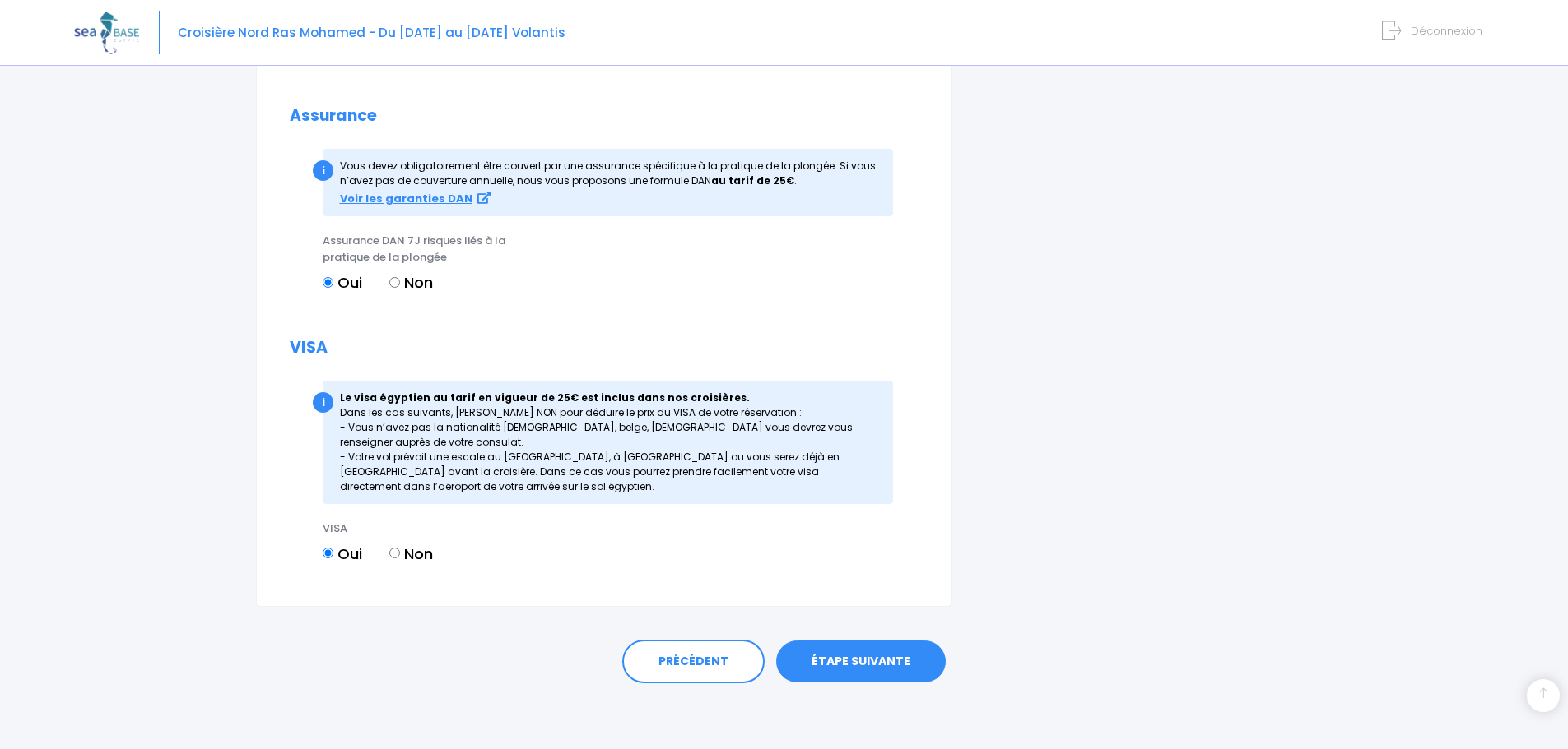
click at [820, 661] on link "ÉTAPE SUIVANTE" at bounding box center [860, 662] width 170 height 43
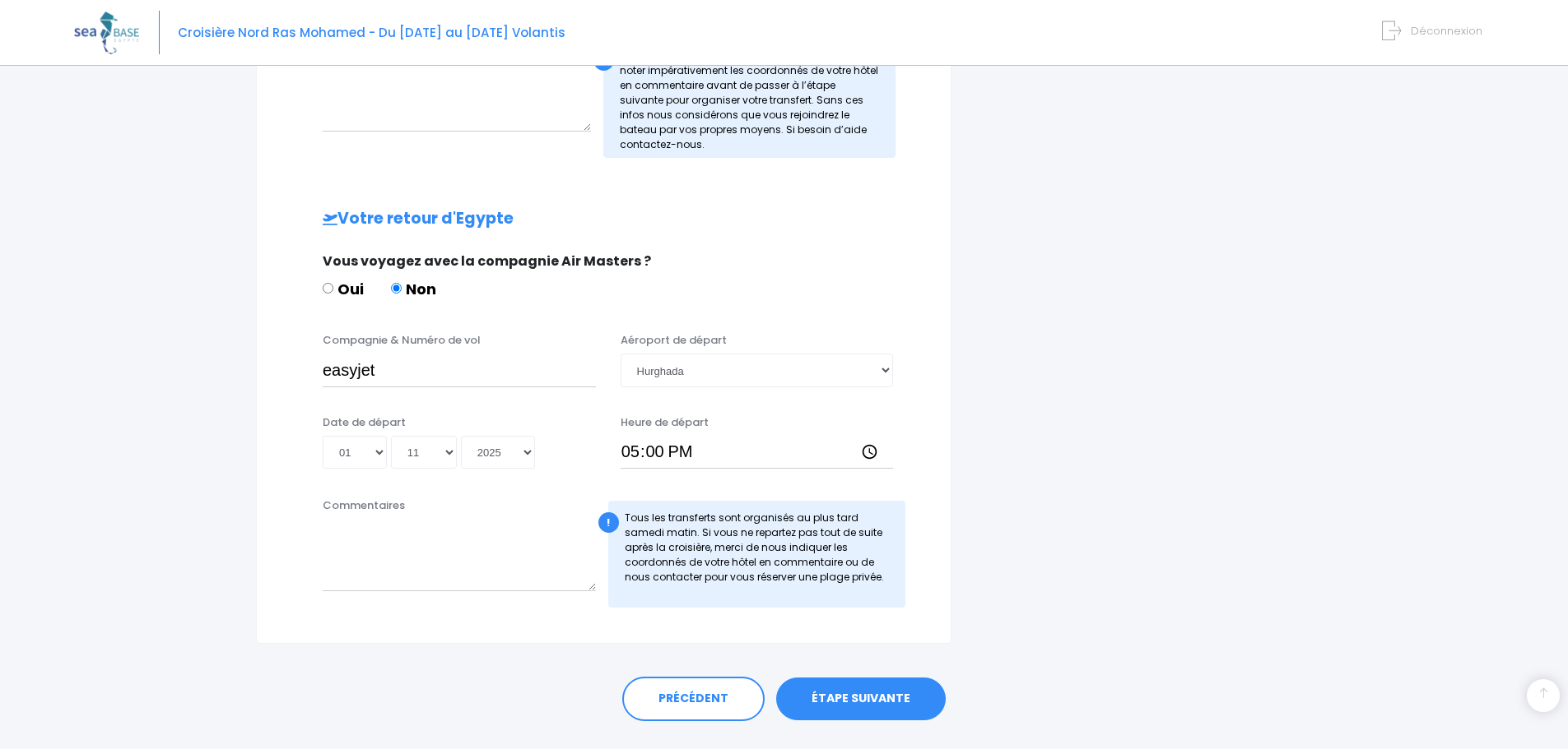
scroll to position [696, 0]
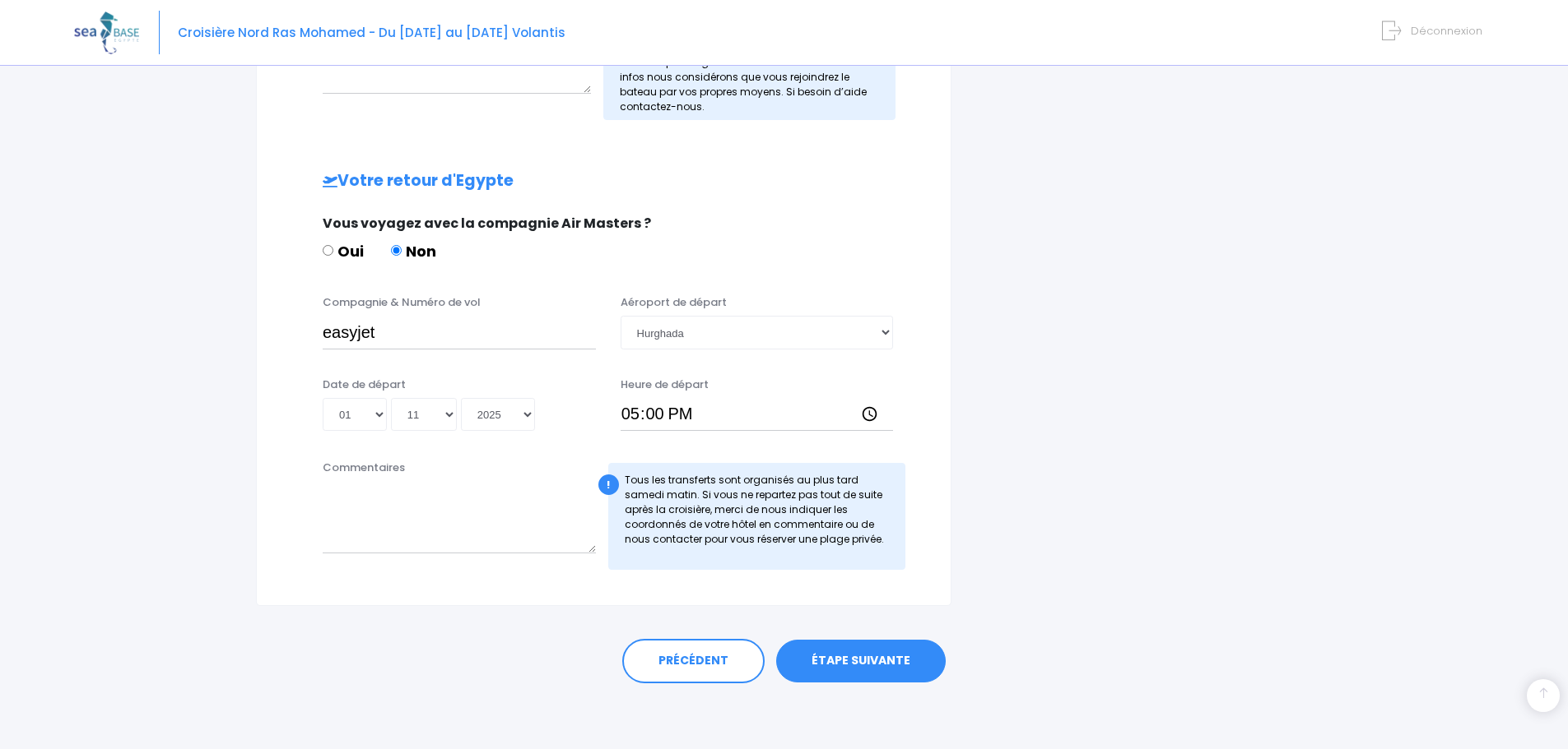
click at [907, 666] on link "ÉTAPE SUIVANTE" at bounding box center [860, 661] width 170 height 43
